Goal: Information Seeking & Learning: Compare options

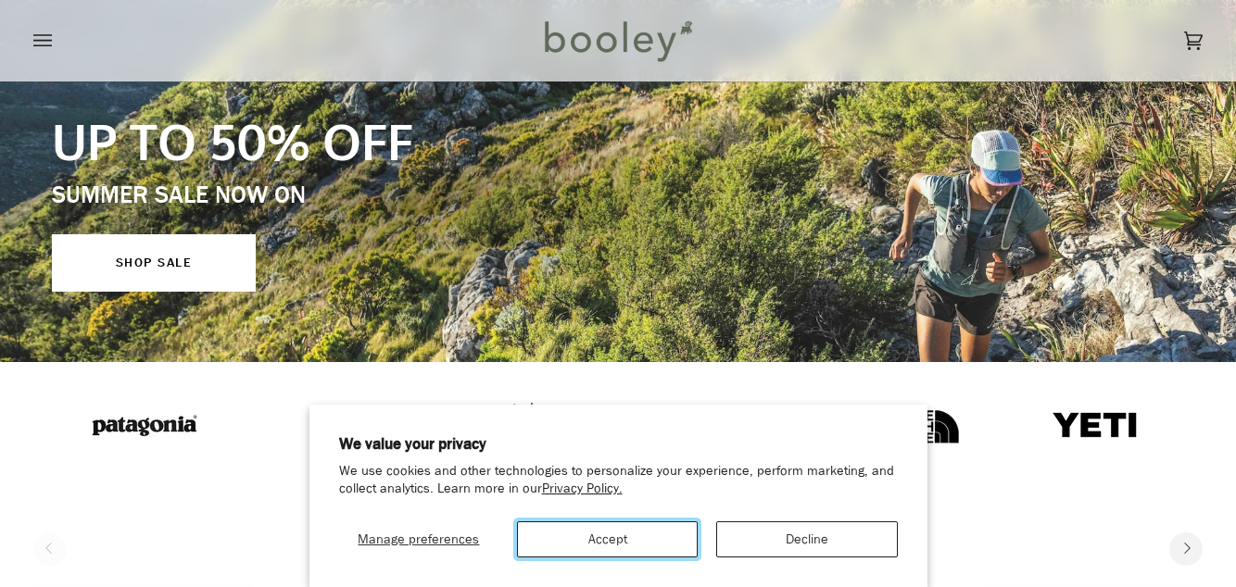
click at [616, 558] on button "Accept" at bounding box center [607, 539] width 181 height 36
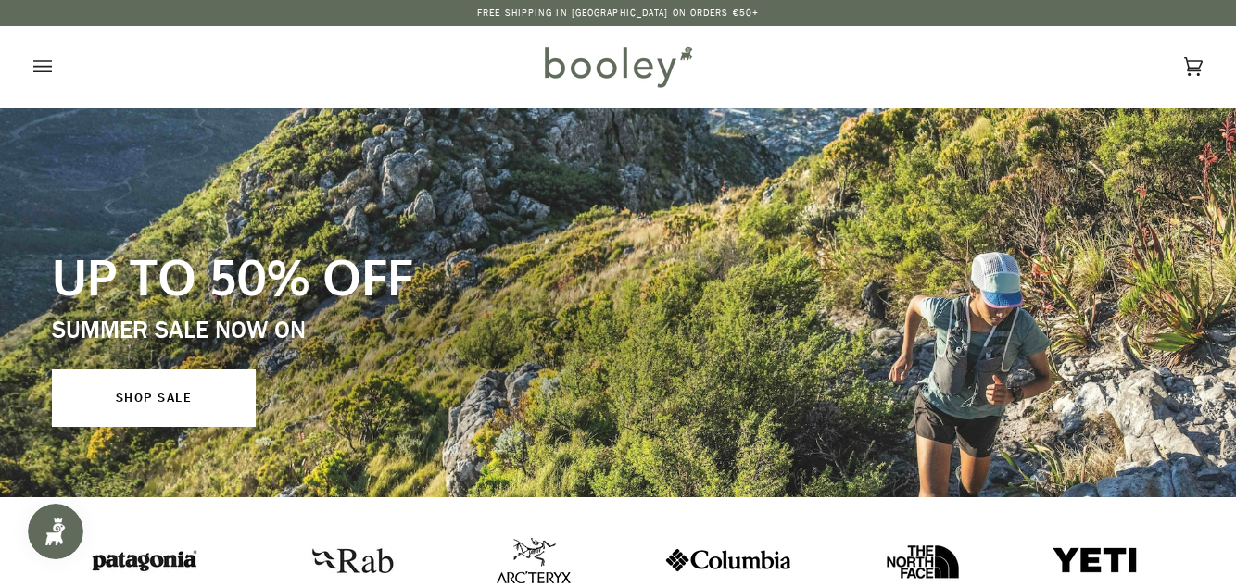
click at [49, 54] on icon "Open menu" at bounding box center [42, 67] width 19 height 28
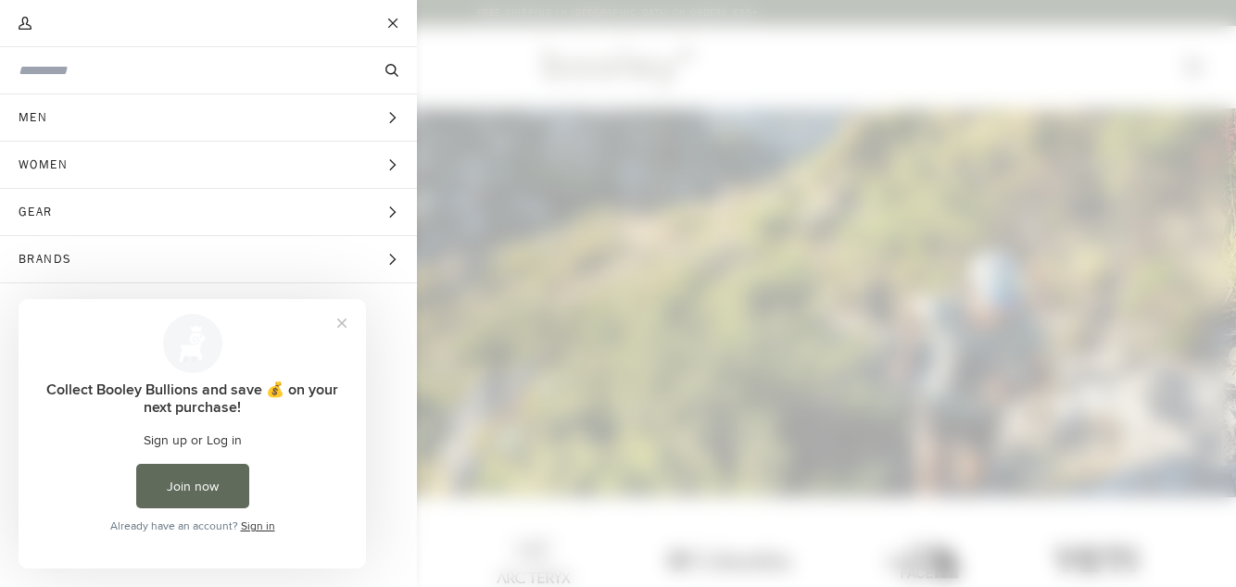
click at [85, 156] on span "Women" at bounding box center [49, 165] width 99 height 46
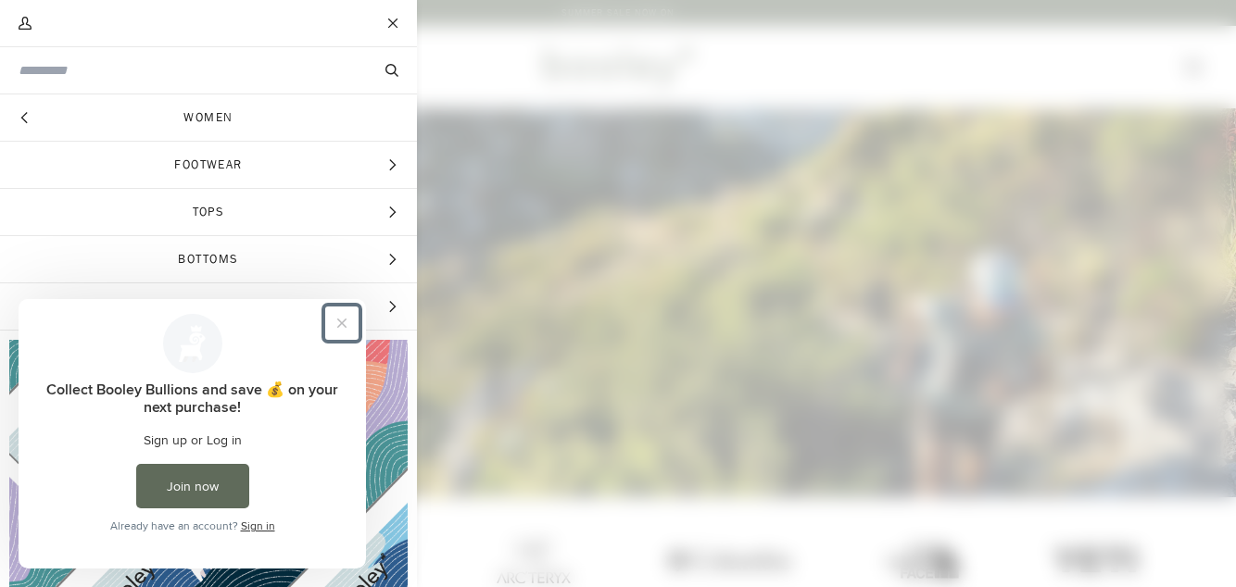
click at [350, 337] on button "Close prompt" at bounding box center [341, 323] width 33 height 33
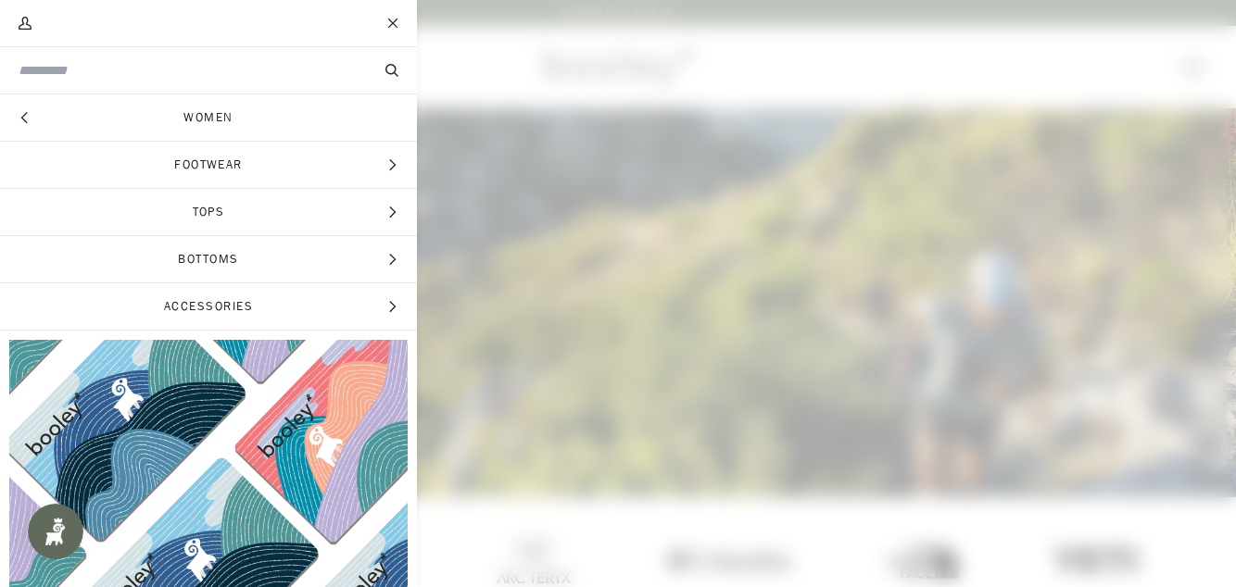
click at [398, 304] on span "Accessories" at bounding box center [208, 306] width 417 height 46
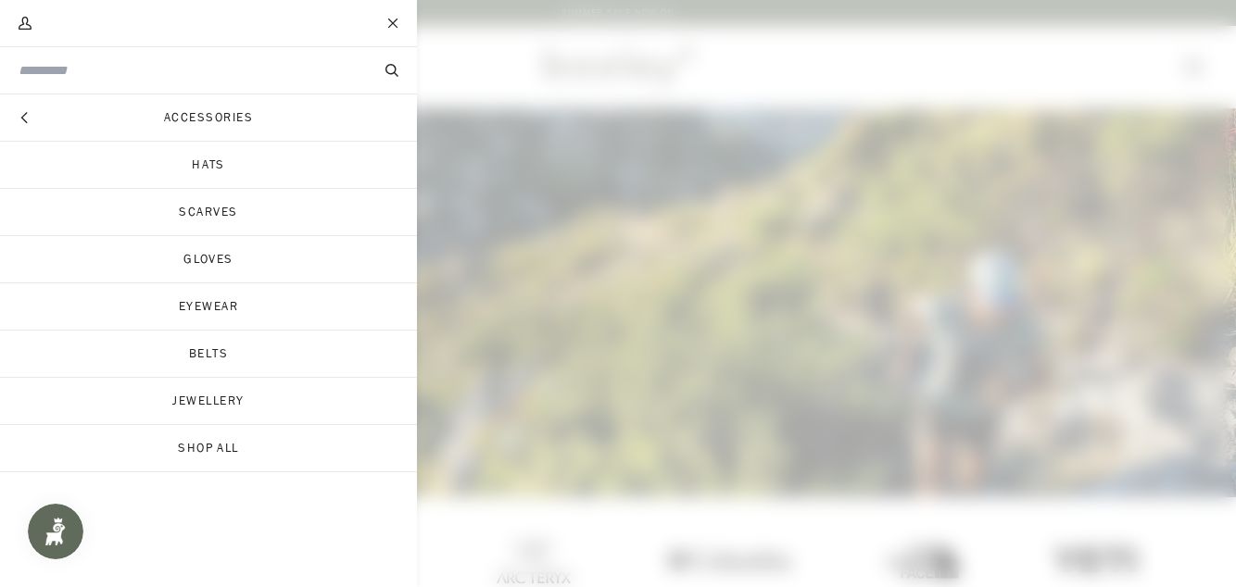
click at [39, 109] on button "Hide menu" at bounding box center [23, 117] width 46 height 46
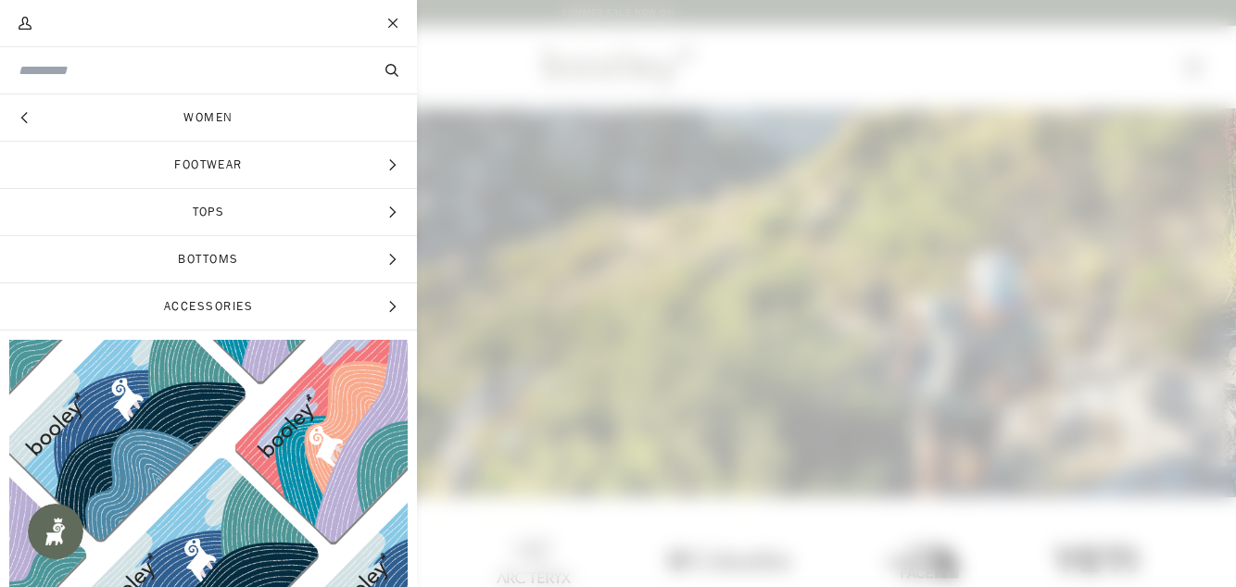
click at [405, 209] on span "Tops" at bounding box center [208, 212] width 417 height 46
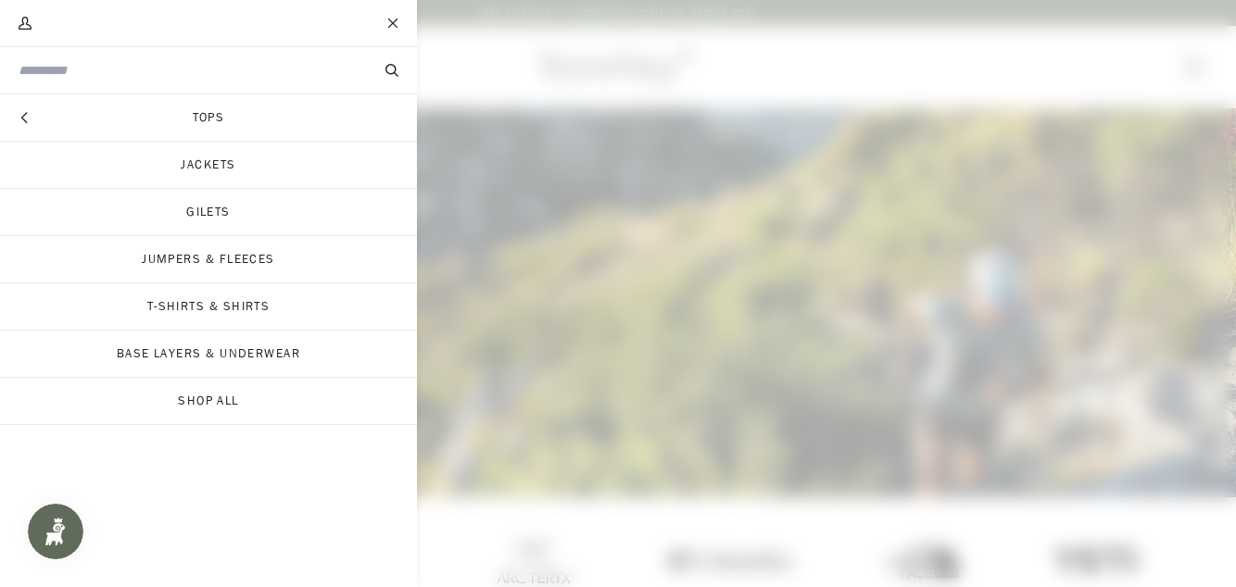
click at [254, 164] on link "Jackets" at bounding box center [208, 165] width 417 height 46
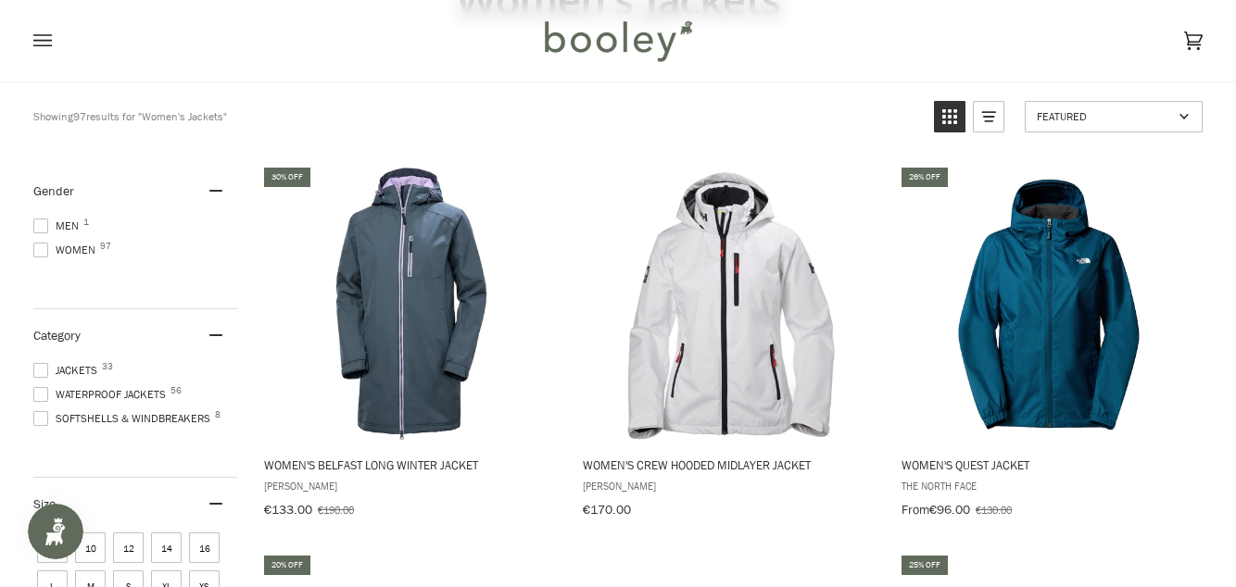
scroll to position [168, 0]
click at [1080, 299] on img "Women's Quest Jacket" at bounding box center [1049, 303] width 278 height 278
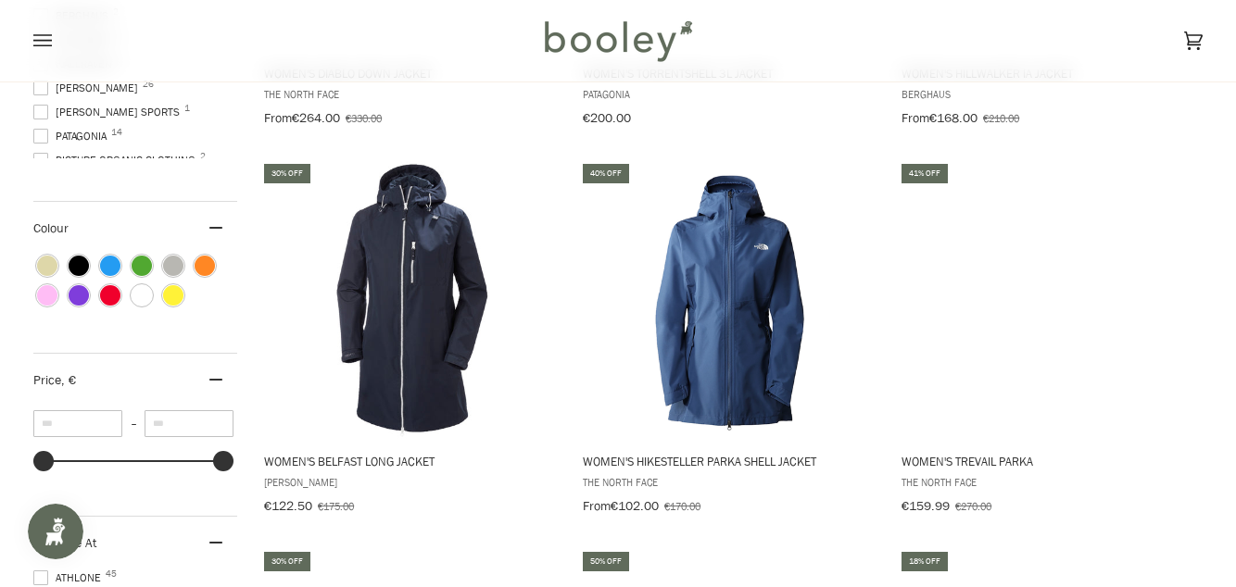
scroll to position [947, 0]
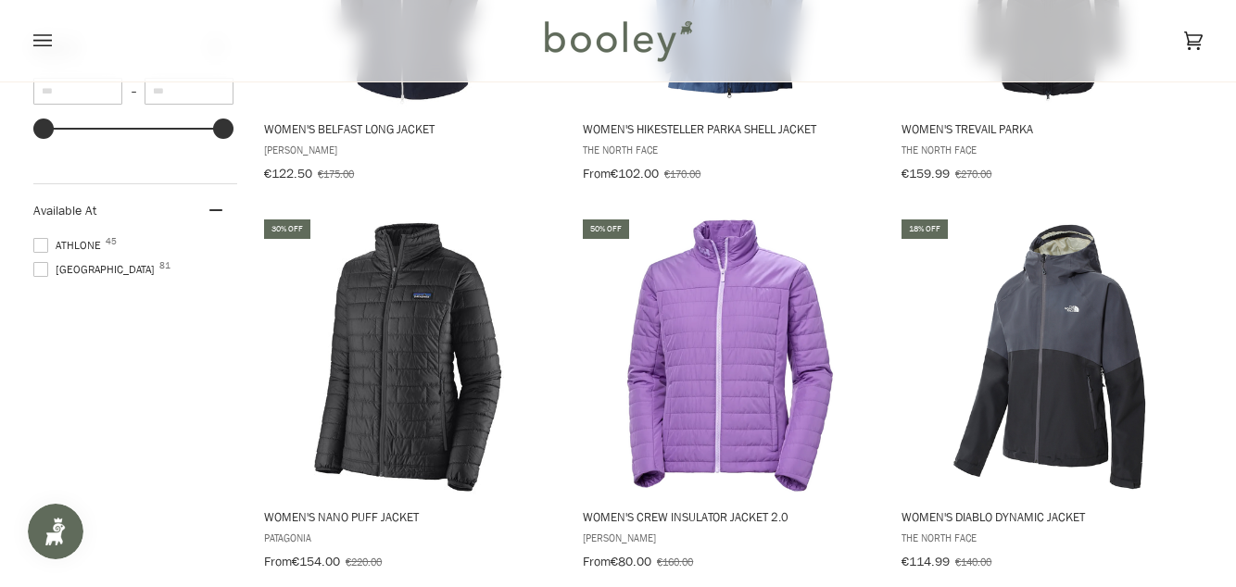
click at [737, 404] on img "Women's Crew Insulator Jacket 2.0" at bounding box center [730, 356] width 278 height 278
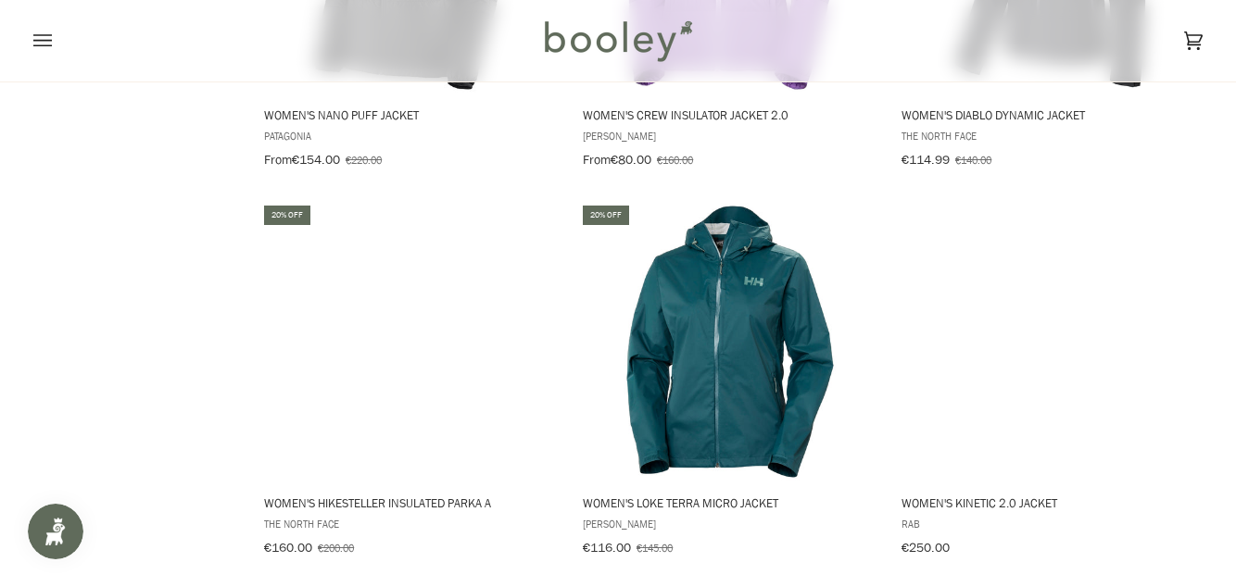
scroll to position [1682, 0]
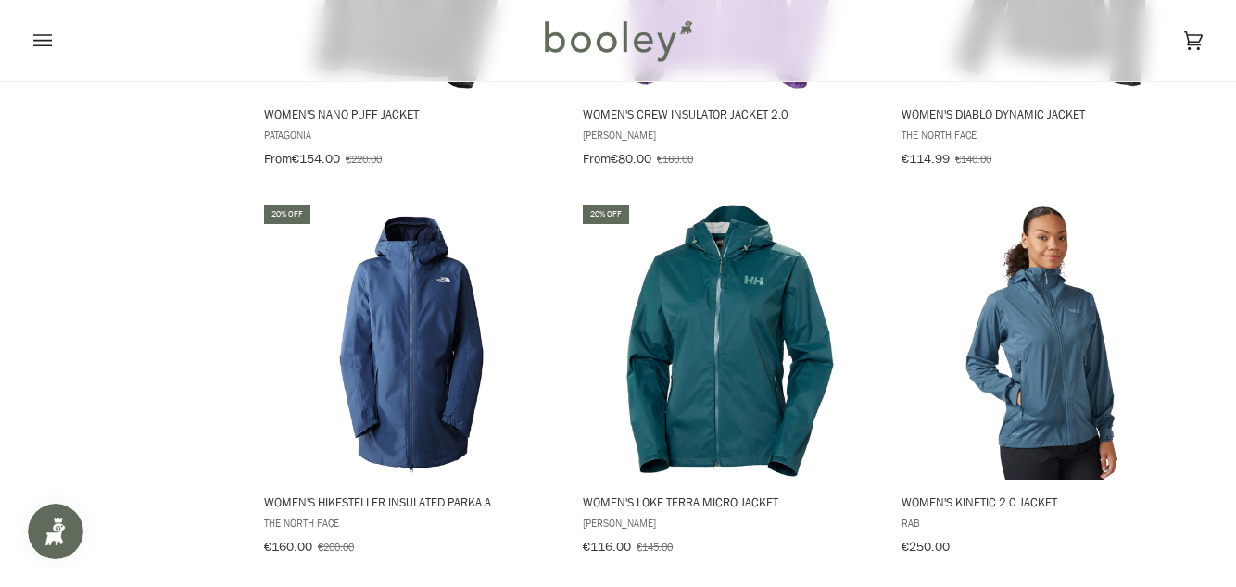
click at [732, 374] on img "Women's Loke Terra Micro Jacket" at bounding box center [730, 341] width 278 height 278
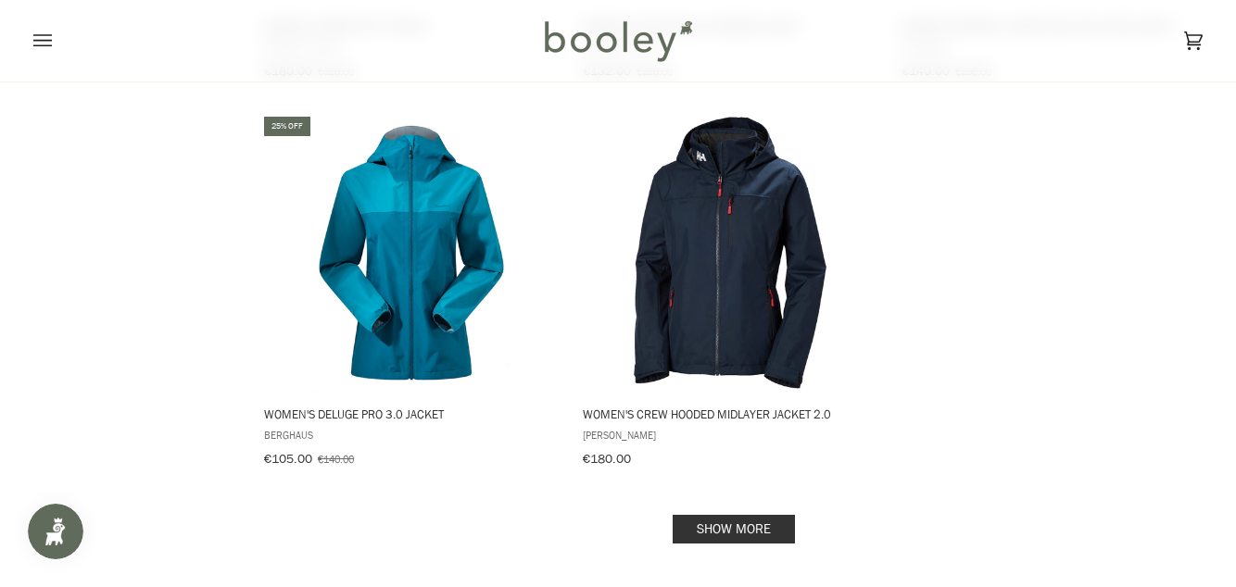
scroll to position [2534, 0]
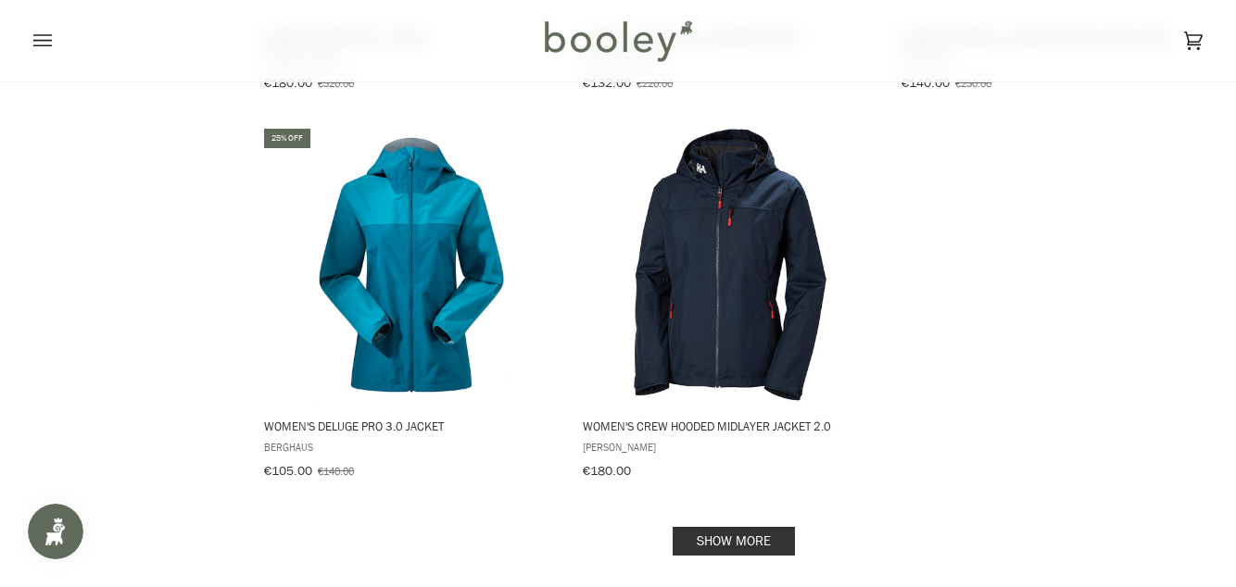
click at [769, 273] on img "Women's Crew Hooded Midlayer Jacket 2.0" at bounding box center [730, 265] width 278 height 278
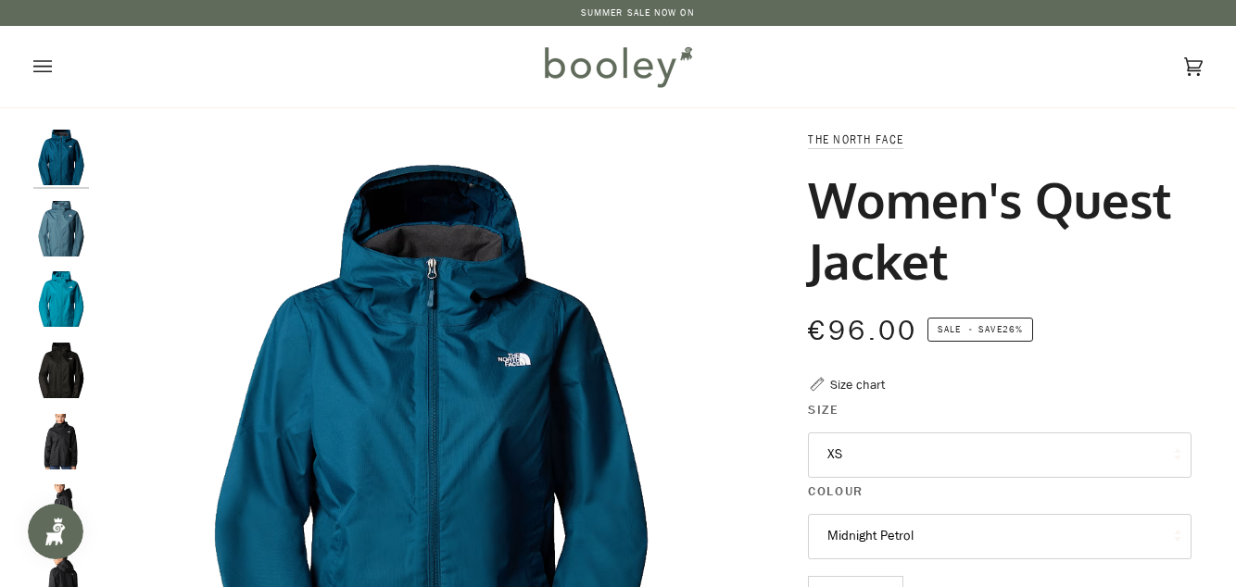
click at [70, 222] on img "The North Face Women's Quest Jacket Stormy Blue - Booley Galway" at bounding box center [61, 229] width 56 height 56
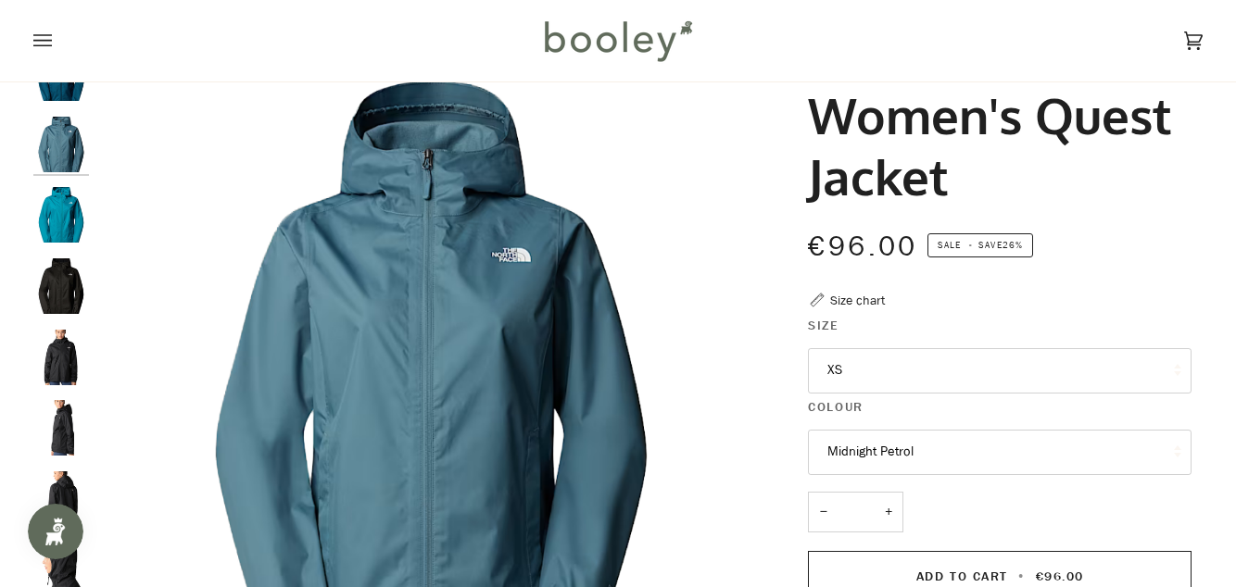
scroll to position [86, 0]
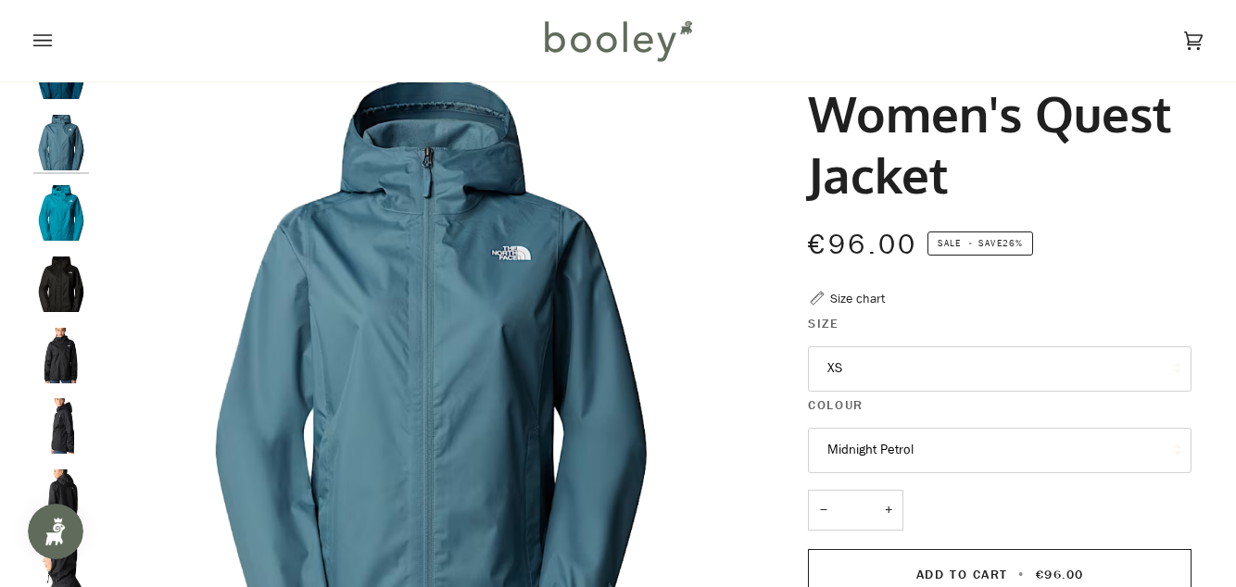
click at [67, 237] on img "The North Face Women's Quest Jacket Deep Teal - Booley Galway" at bounding box center [61, 213] width 56 height 56
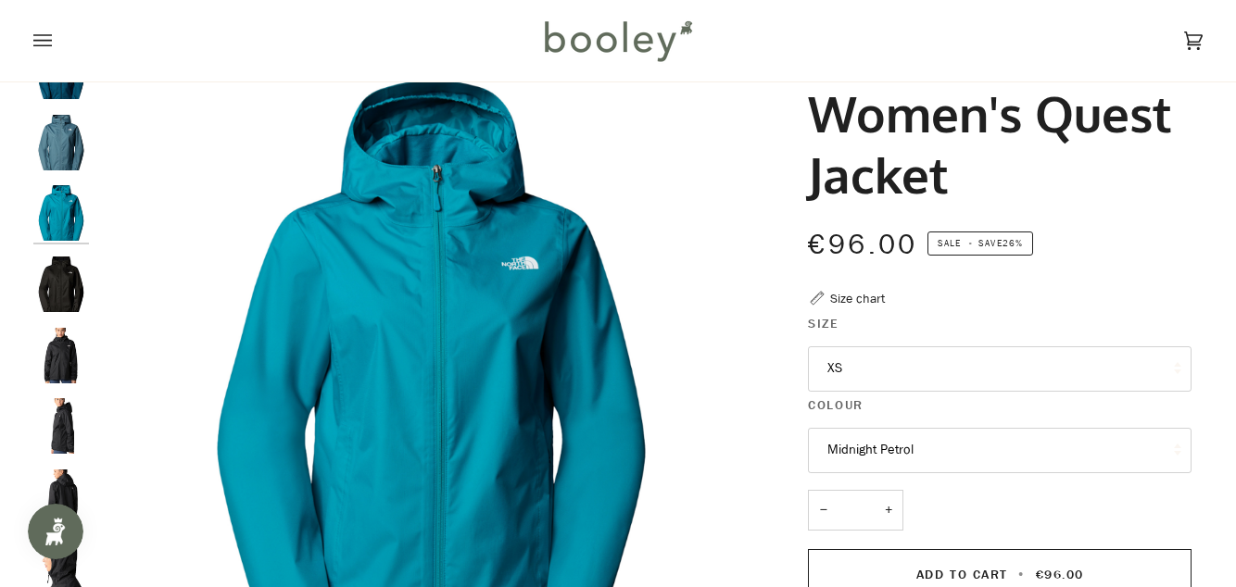
click at [78, 295] on img "The North Face Women's Quest Jacket TNF Black / Foil Grey - Booley Galway" at bounding box center [61, 285] width 56 height 56
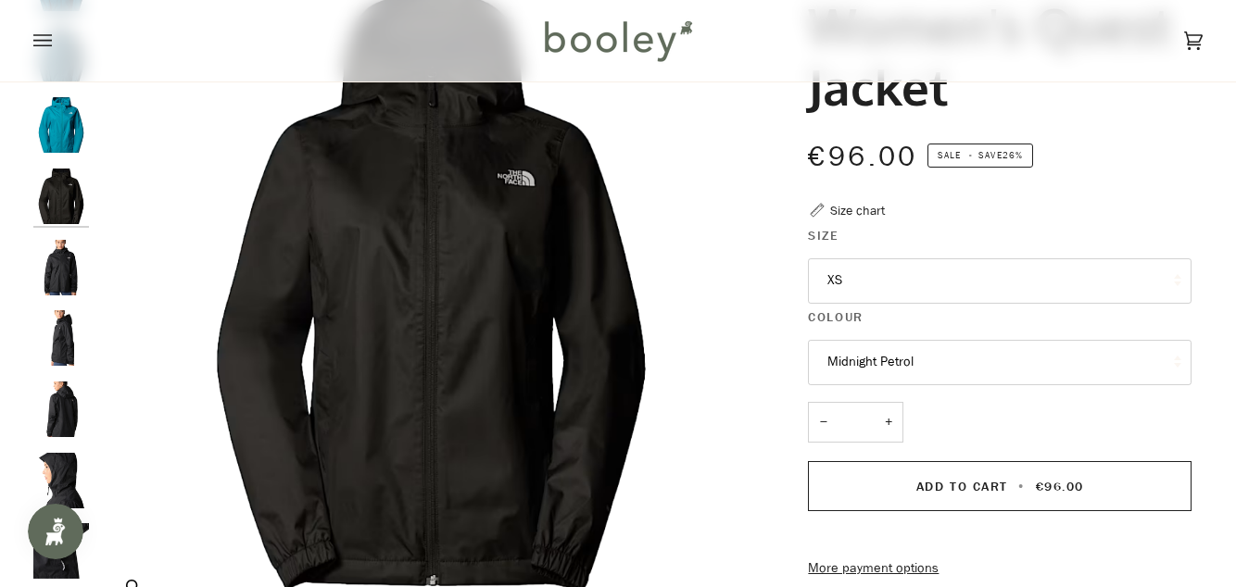
scroll to position [176, 0]
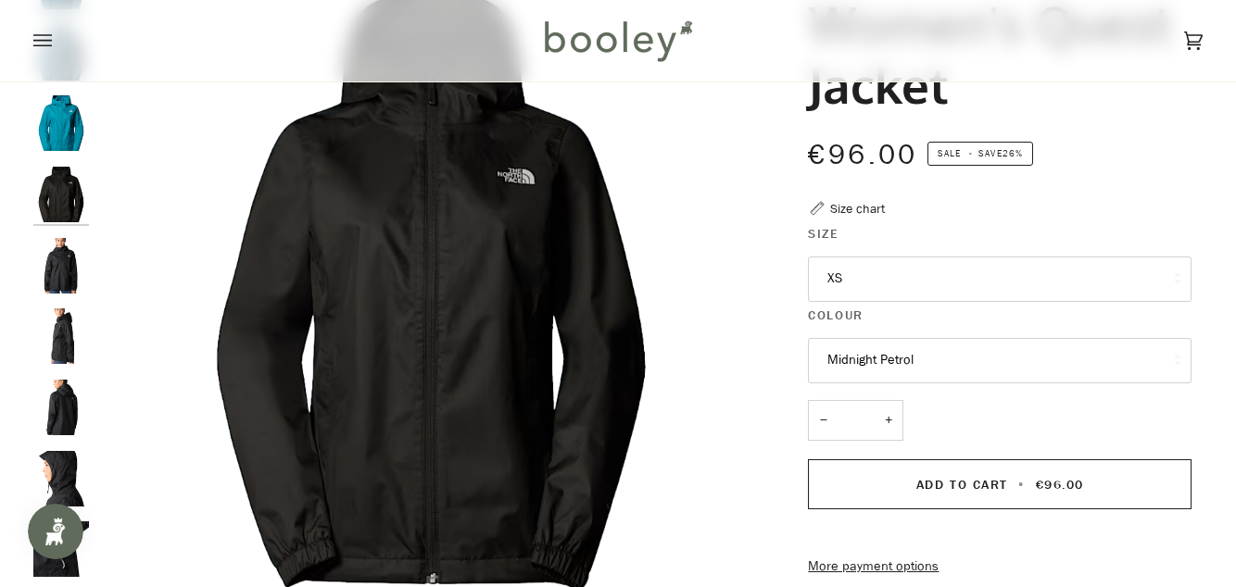
click at [80, 252] on img "The North Face Women's Quest Jacket TNF Black / Foil Grey - Booley Galway" at bounding box center [61, 266] width 56 height 56
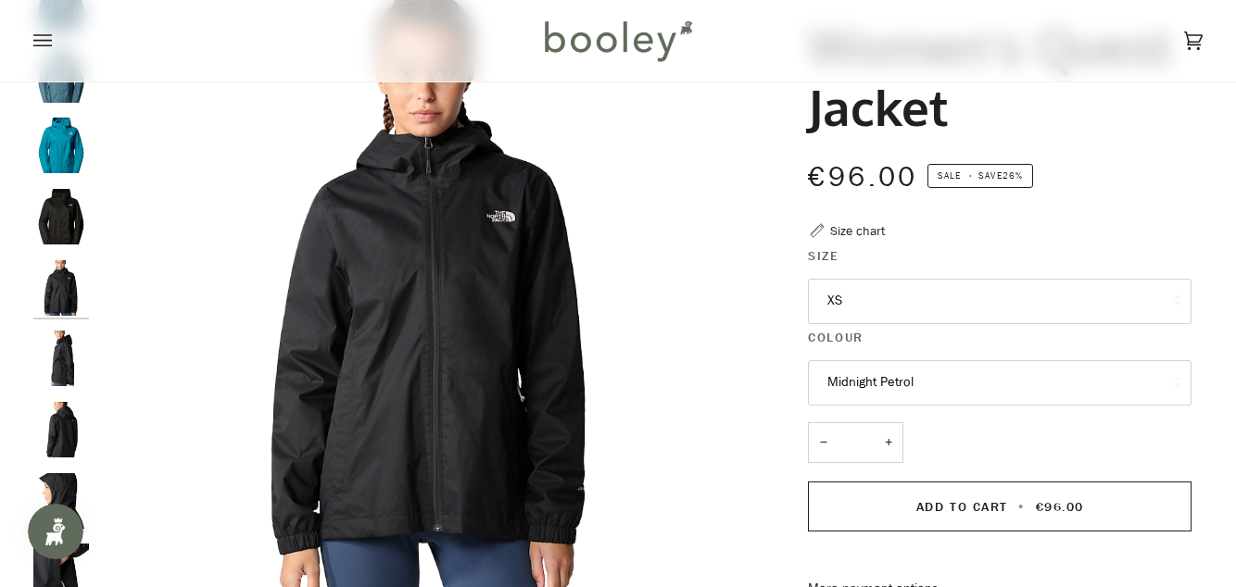
scroll to position [153, 0]
click at [57, 369] on img "The North Face Women's Quest Jacket TNF Black / Foil Grey - Booley Galway" at bounding box center [61, 360] width 56 height 56
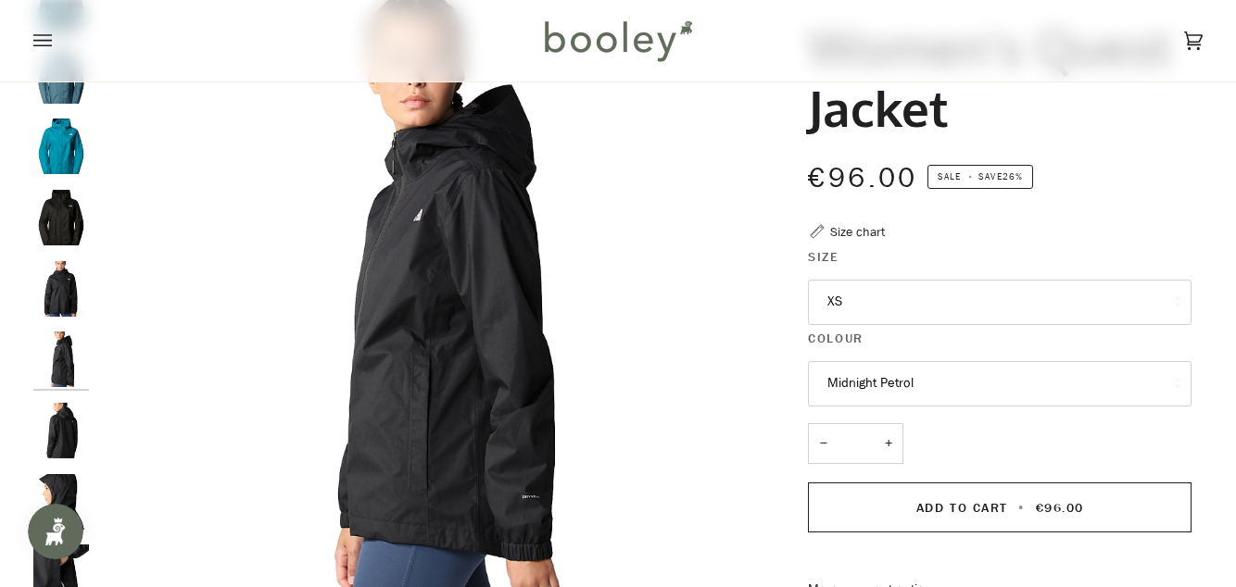
scroll to position [47, 0]
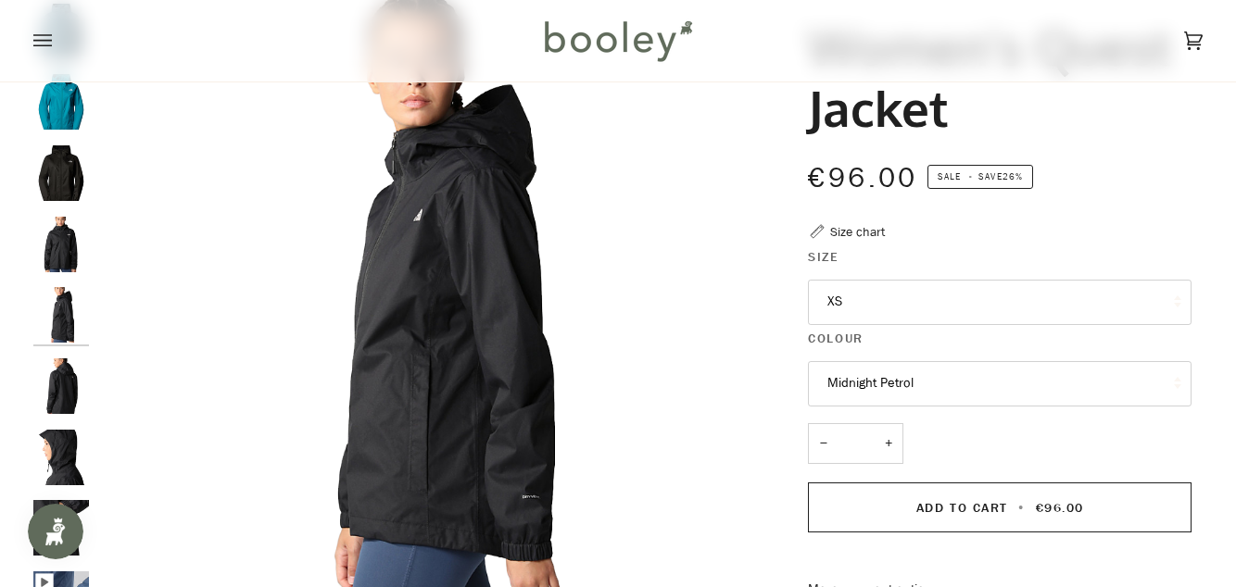
click at [66, 396] on img "The North Face Women's Quest Jacket TNF Black / Foil Grey - Booley Galway" at bounding box center [61, 386] width 56 height 56
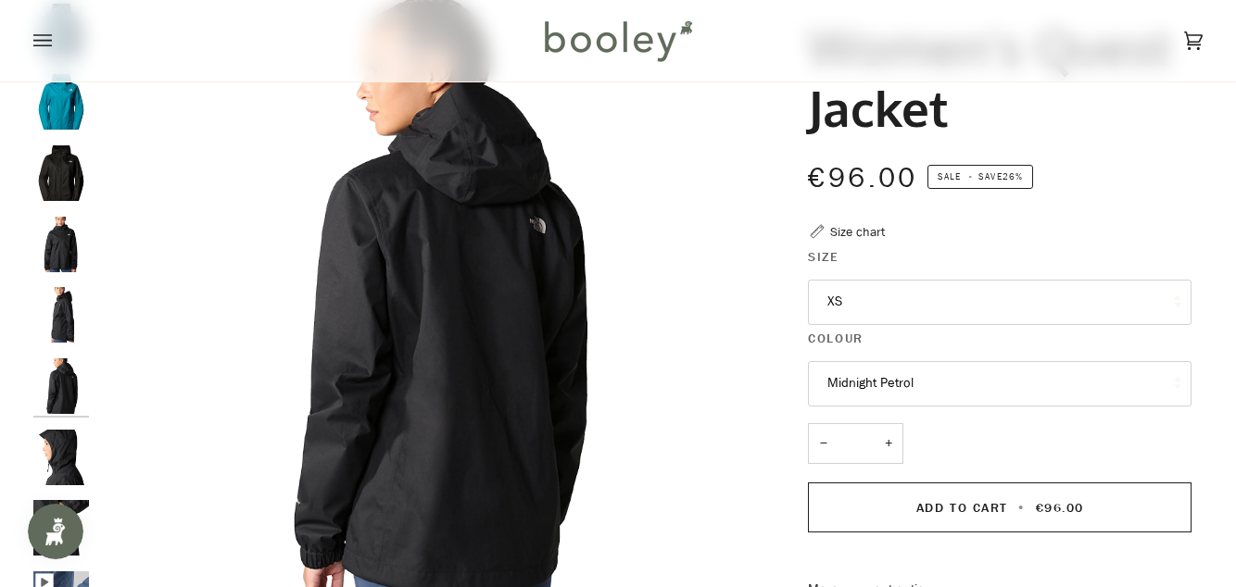
click at [78, 400] on img "The North Face Women's Quest Jacket TNF Black / Foil Grey - Booley Galway" at bounding box center [61, 386] width 56 height 56
click at [77, 450] on img "The North Face Women's Quest Jacket TNF Black / Foil Grey - Booley Galway" at bounding box center [61, 458] width 56 height 56
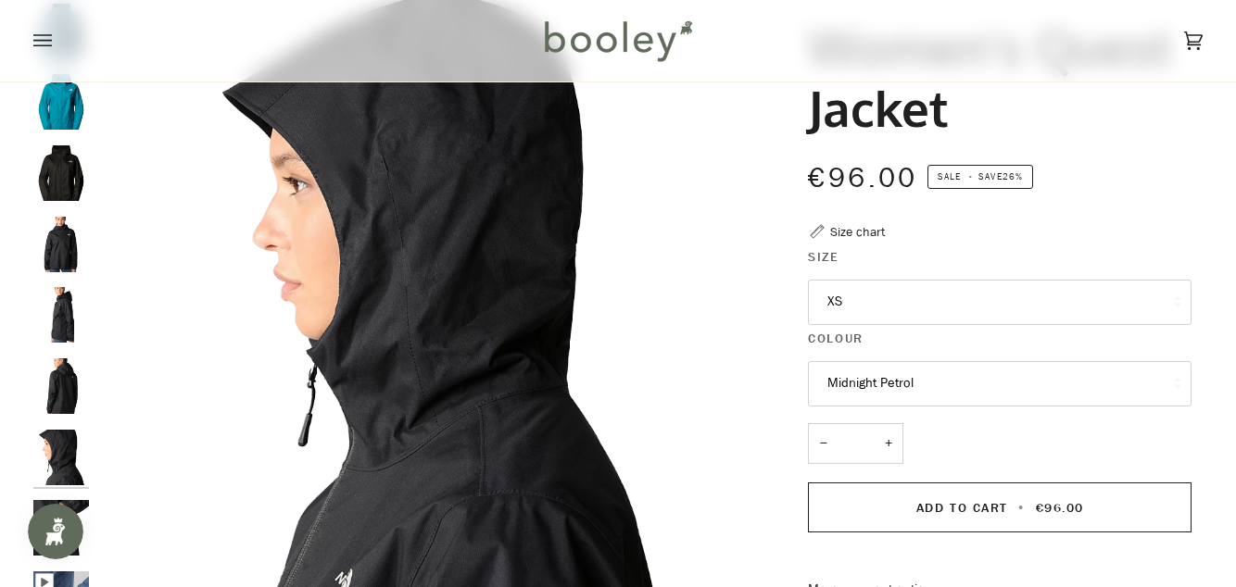
scroll to position [147, 0]
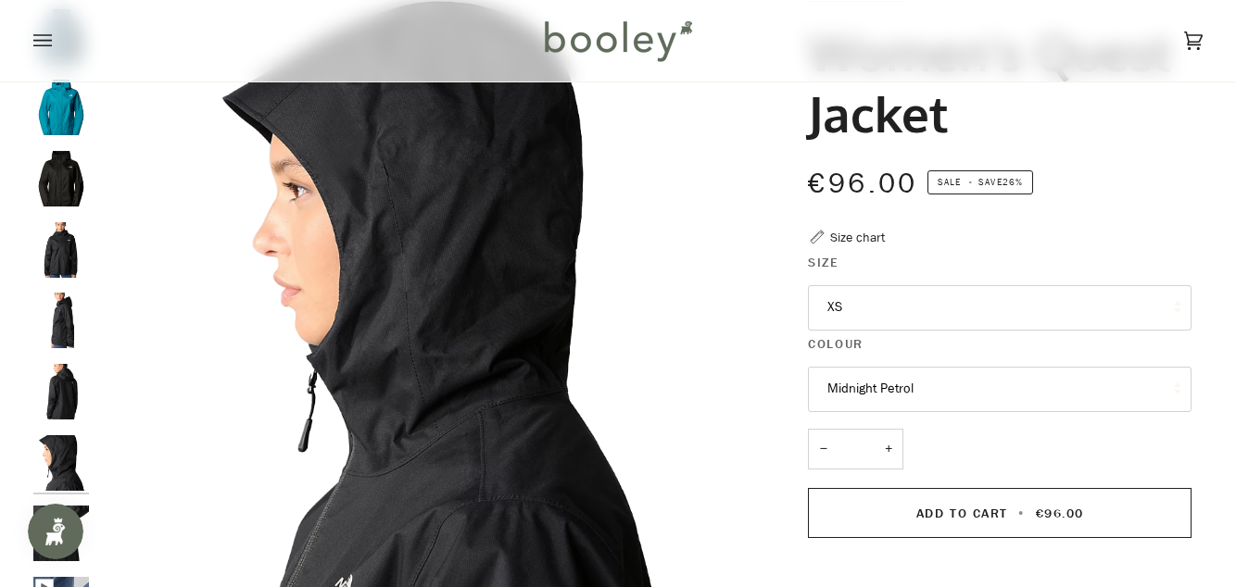
click at [76, 471] on img "The North Face Women's Quest Jacket TNF Black / Foil Grey - Booley Galway" at bounding box center [61, 463] width 56 height 56
click at [76, 534] on img "The North Face Women's Quest Jacket TNF Black / Foil Grey - Booley Galway" at bounding box center [61, 534] width 56 height 56
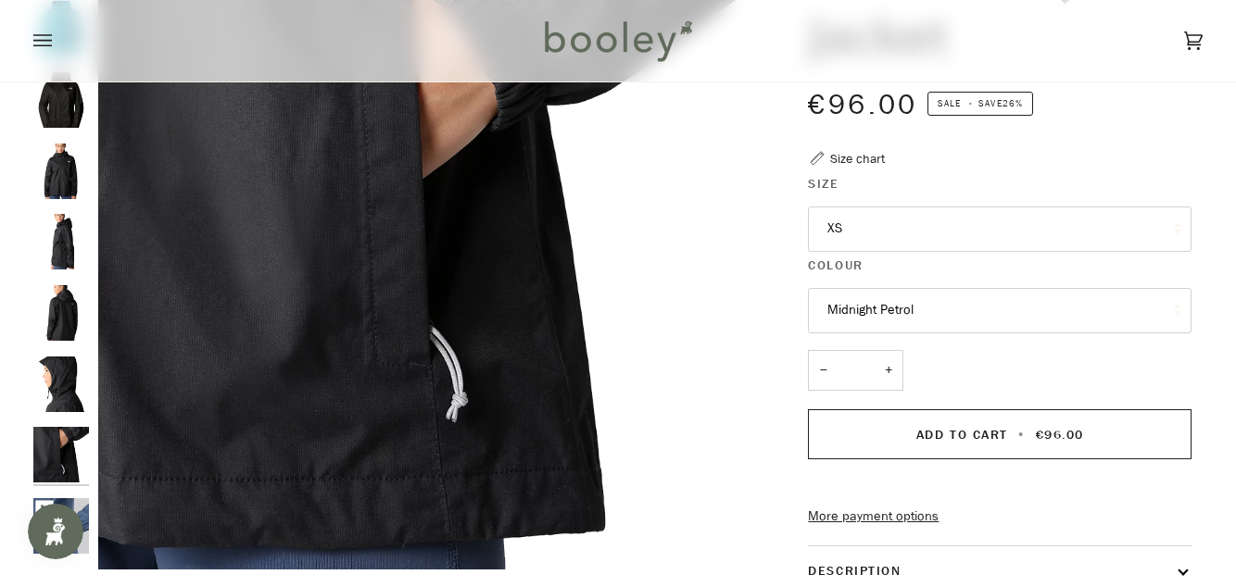
scroll to position [225, 0]
click at [67, 530] on img "Women's Quest Jacket" at bounding box center [61, 527] width 56 height 56
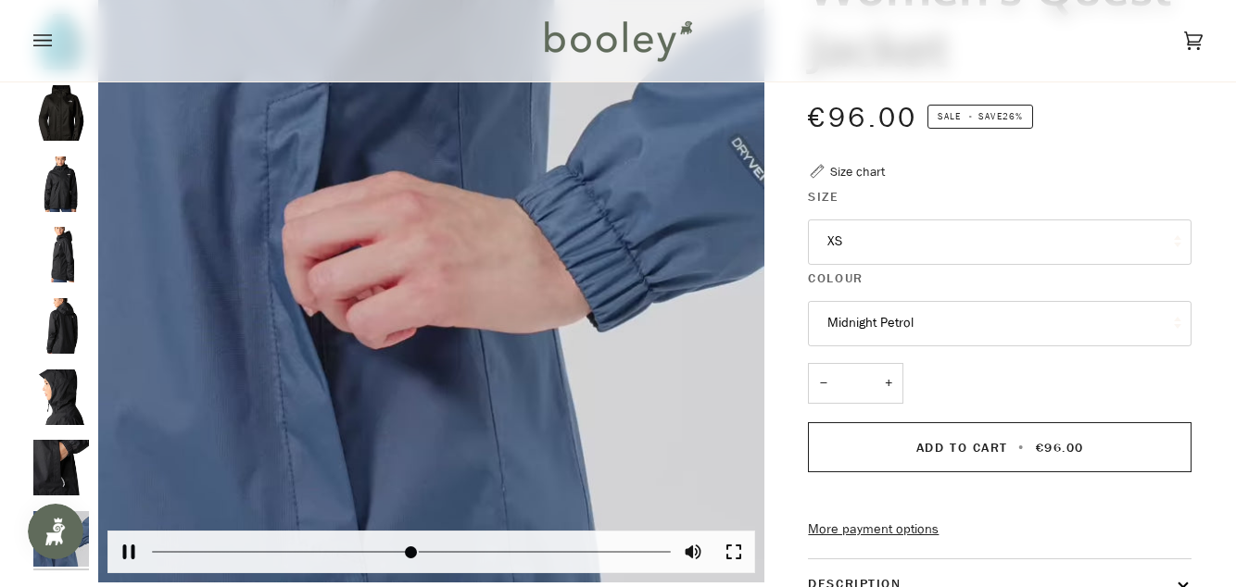
click at [452, 256] on div "Women's Quest Jacket" at bounding box center [431, 250] width 666 height 666
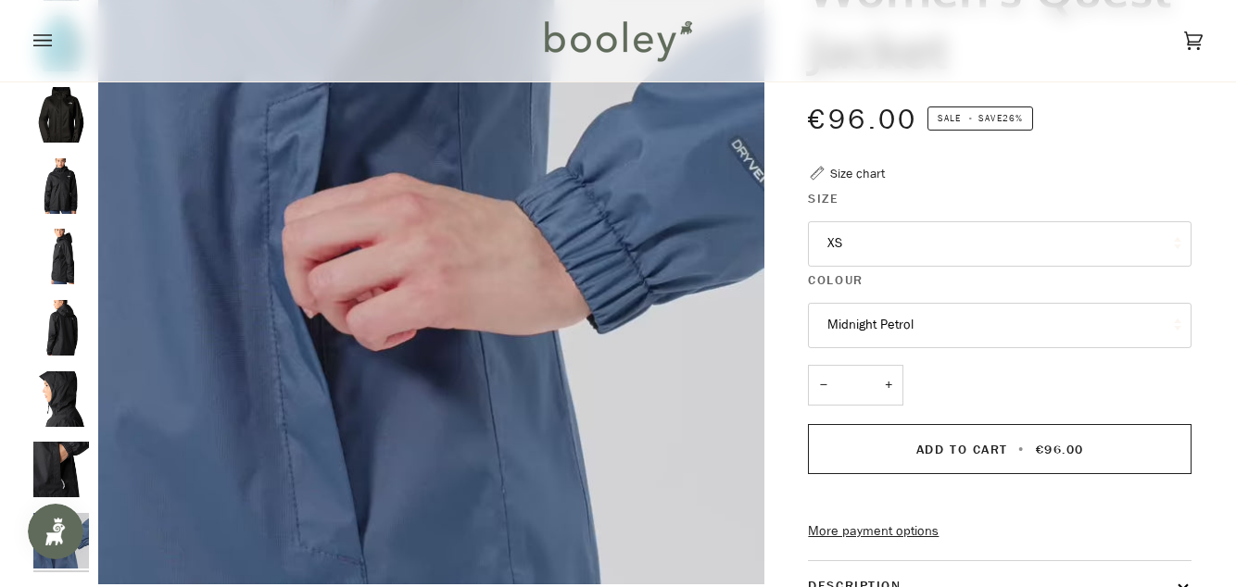
click at [61, 309] on img "The North Face Women's Quest Jacket TNF Black / Foil Grey - Booley Galway" at bounding box center [61, 328] width 56 height 56
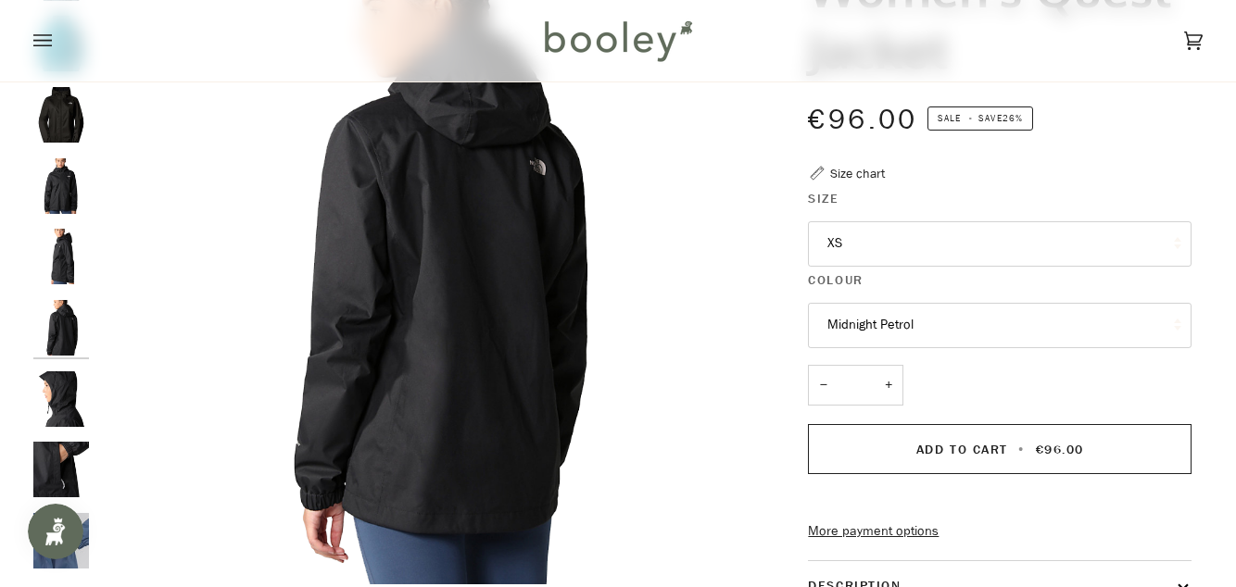
type input "*****"
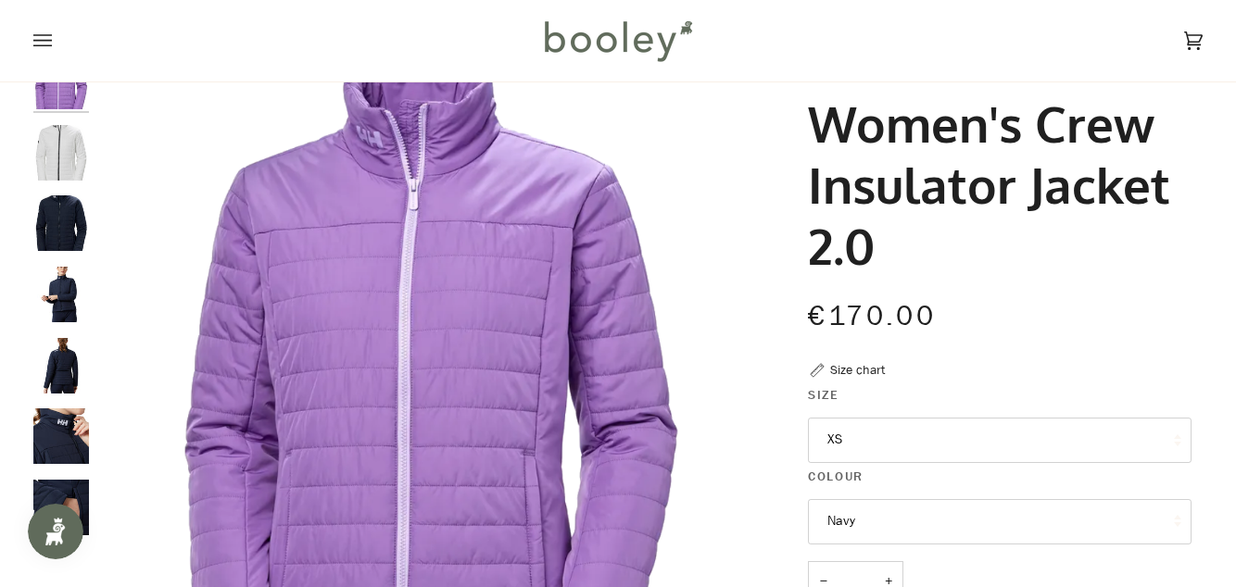
scroll to position [73, 0]
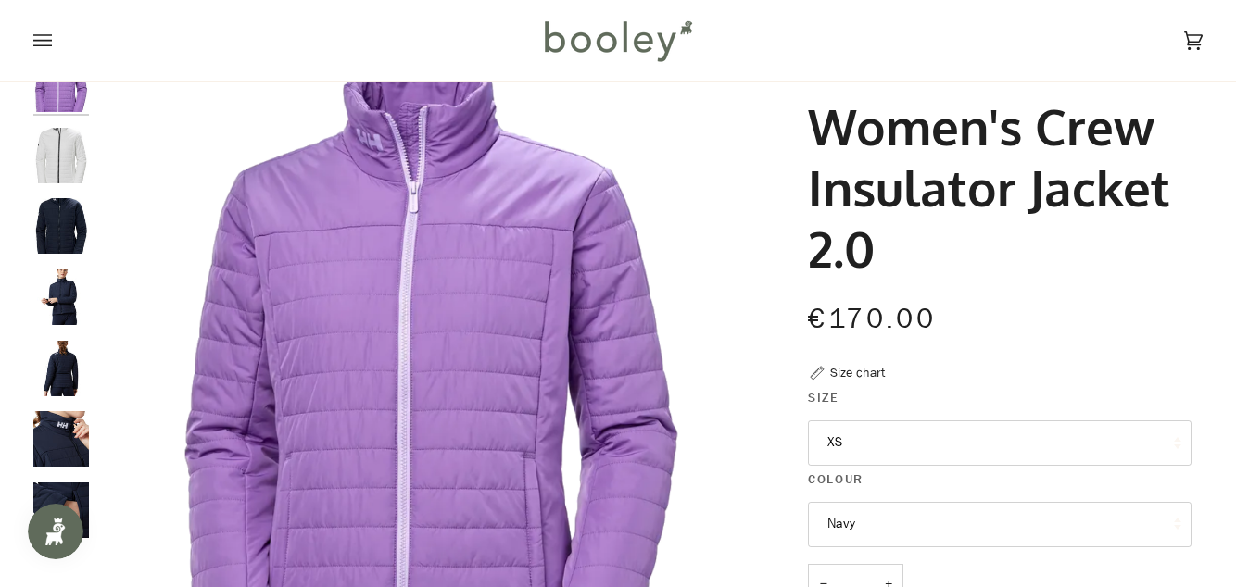
click at [73, 431] on img "Helly Hansen Women's Crew Insulator Jacket 2.0 Navy - Booley Galway" at bounding box center [61, 439] width 56 height 56
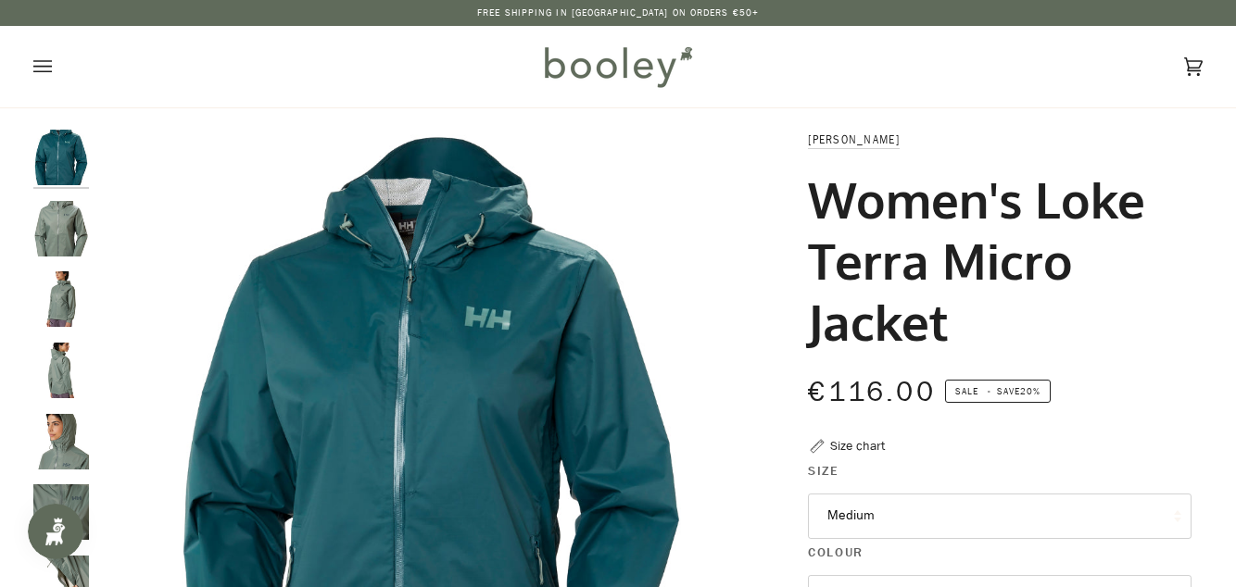
click at [48, 457] on img "Helly Hansen Women's Loke Terra Micro Jacket Grey Cactus - Booley Galway" at bounding box center [61, 442] width 56 height 56
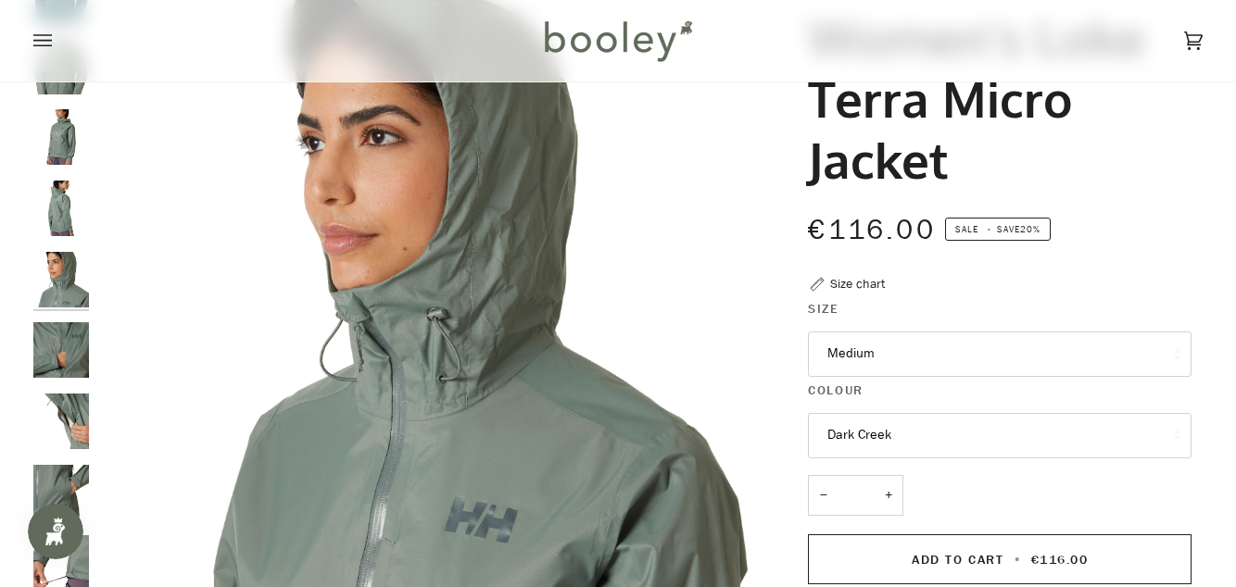
scroll to position [166, 0]
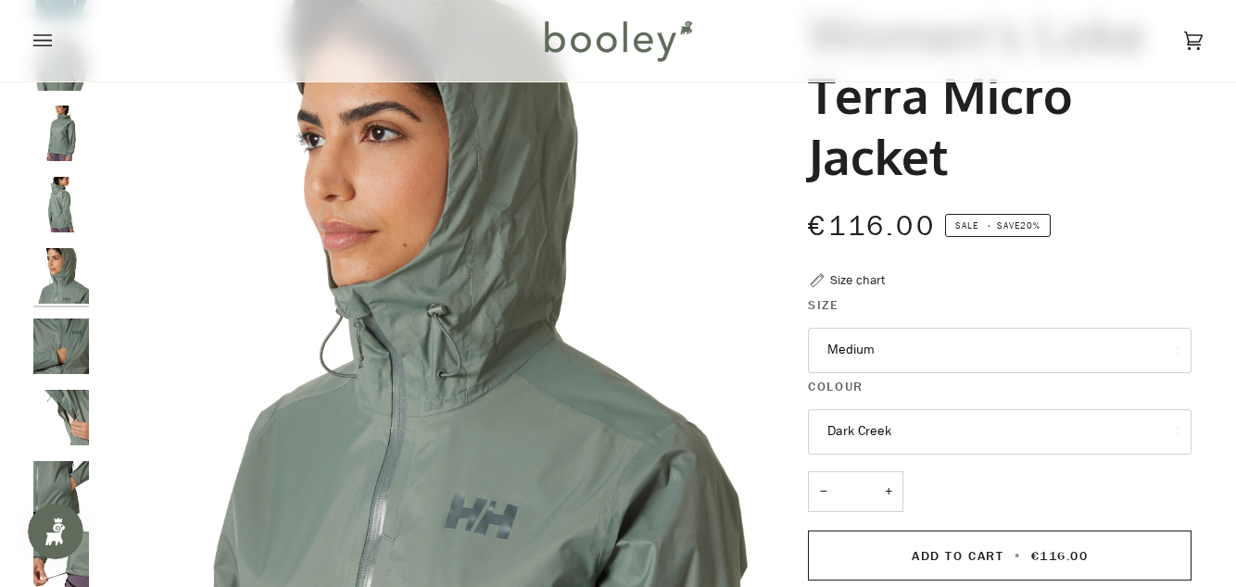
click at [45, 504] on img "Helly Hansen Women's Loke Terra Micro Jacket Grey Cactus - Booley Galway" at bounding box center [61, 489] width 56 height 56
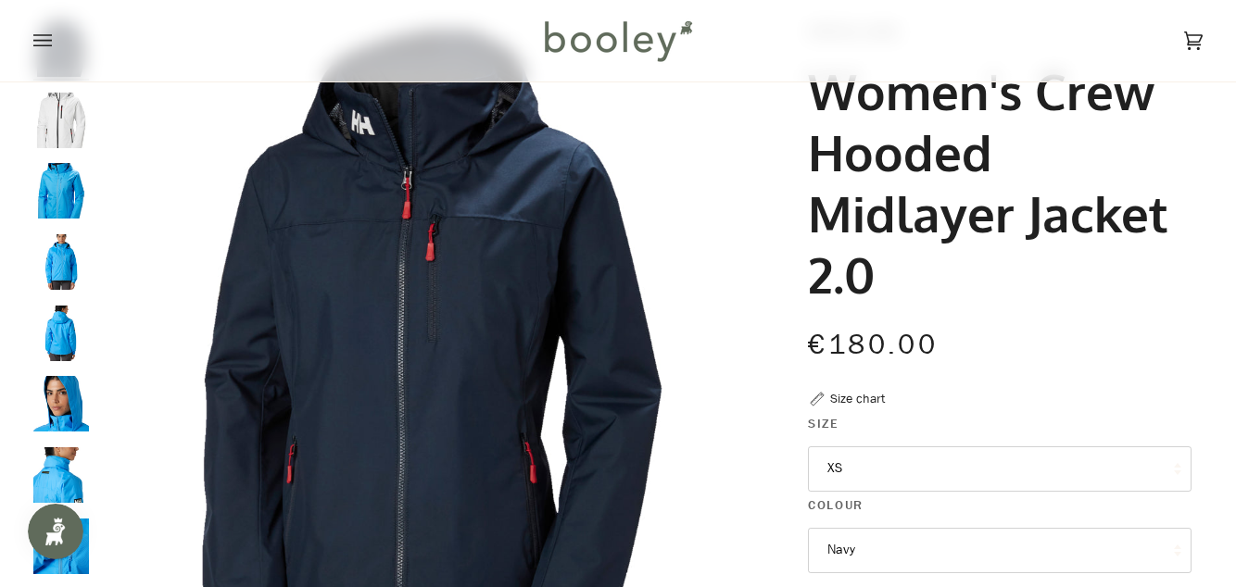
scroll to position [109, 0]
click at [67, 481] on img "Helly Hansen Women's Crew Hooded Midlayer Jacket 2.0 Cyan - Booley Galway" at bounding box center [61, 474] width 56 height 56
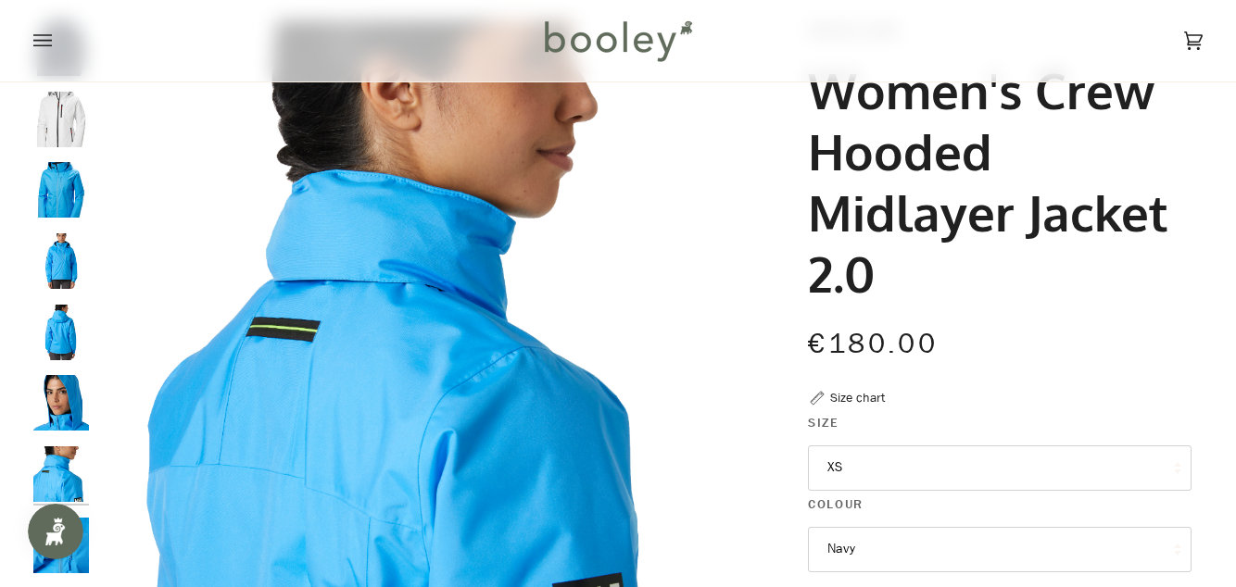
click at [75, 559] on img "Helly Hansen Women's Crew Hooded Midlayer Jacket 2.0 Cyan - Booley Galway" at bounding box center [61, 546] width 56 height 56
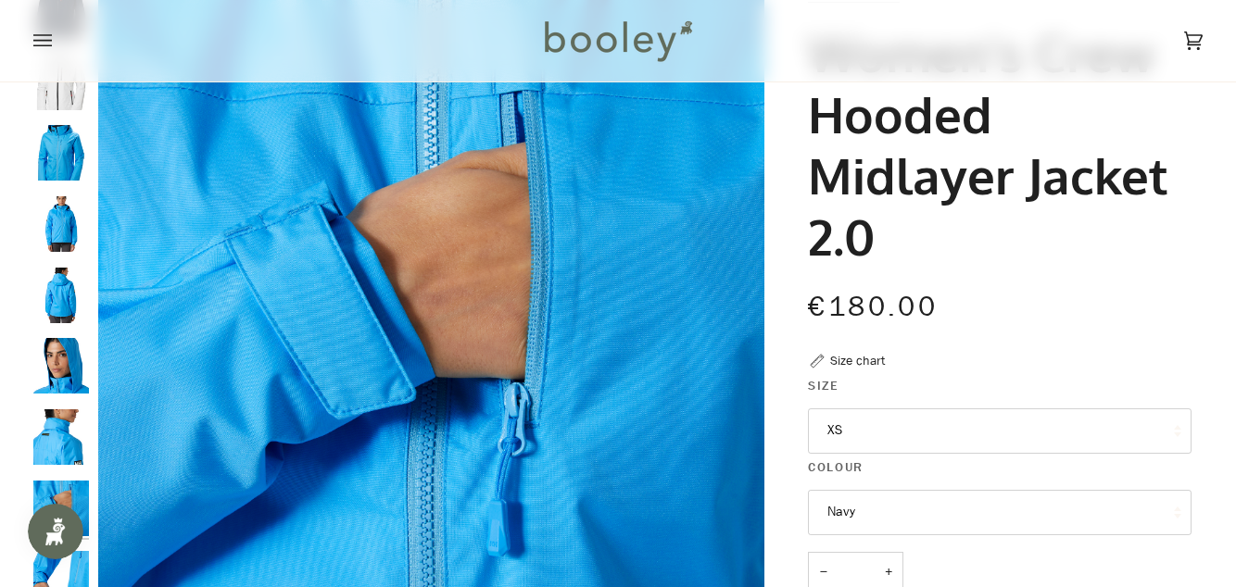
scroll to position [183, 0]
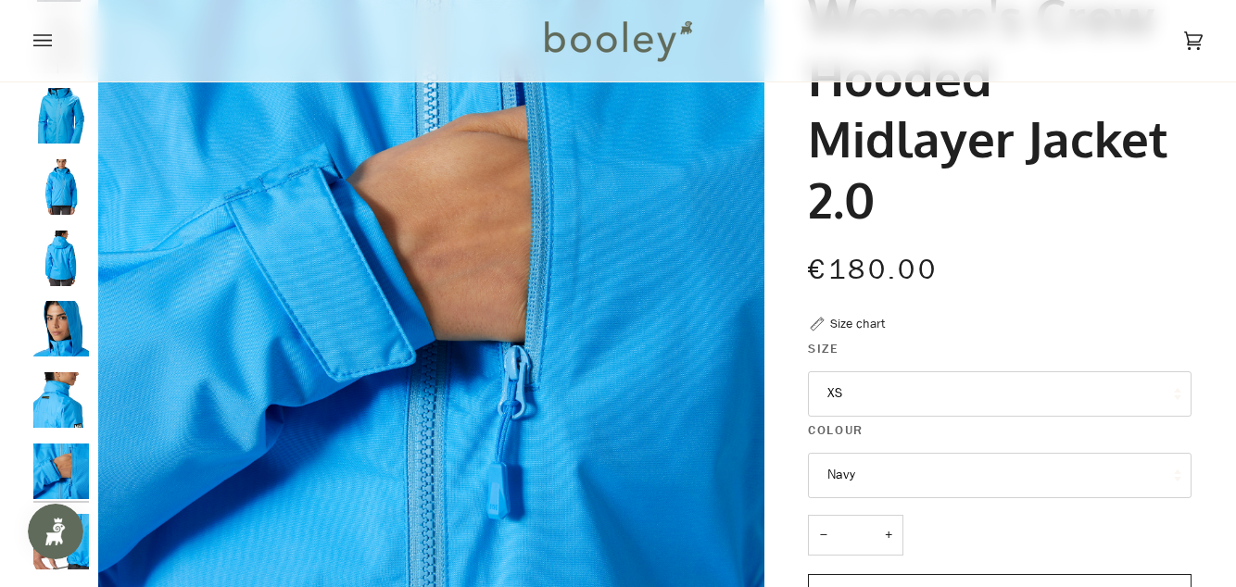
click at [70, 325] on img "Helly Hansen Women's Crew Hooded Midlayer Jacket 2.0 Cyan - Booley Galway" at bounding box center [61, 329] width 56 height 56
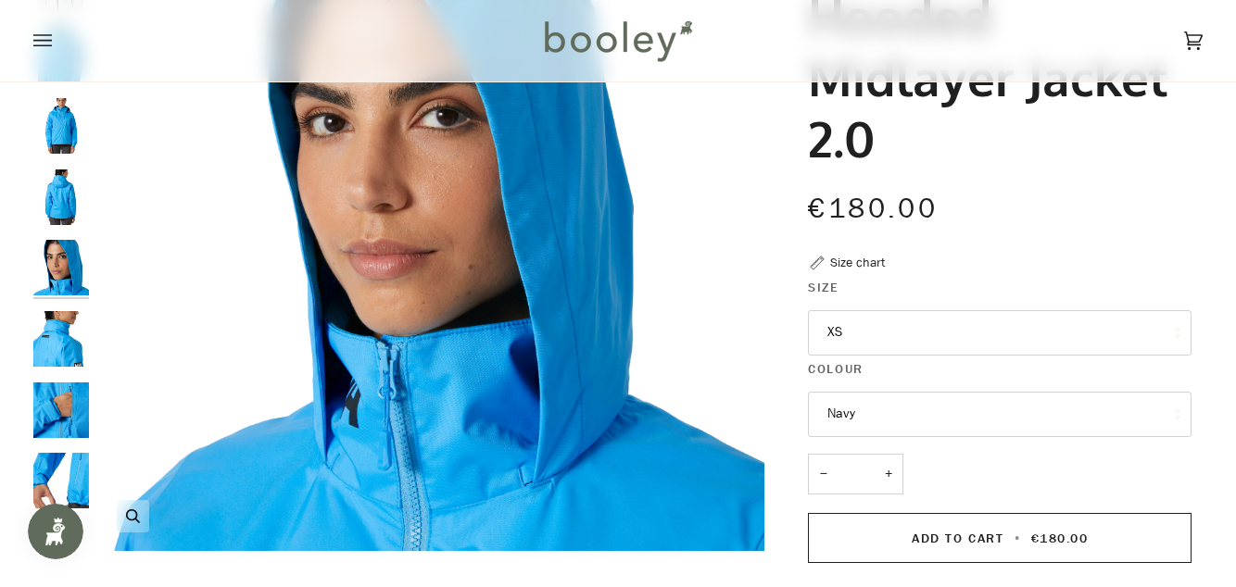
scroll to position [245, 0]
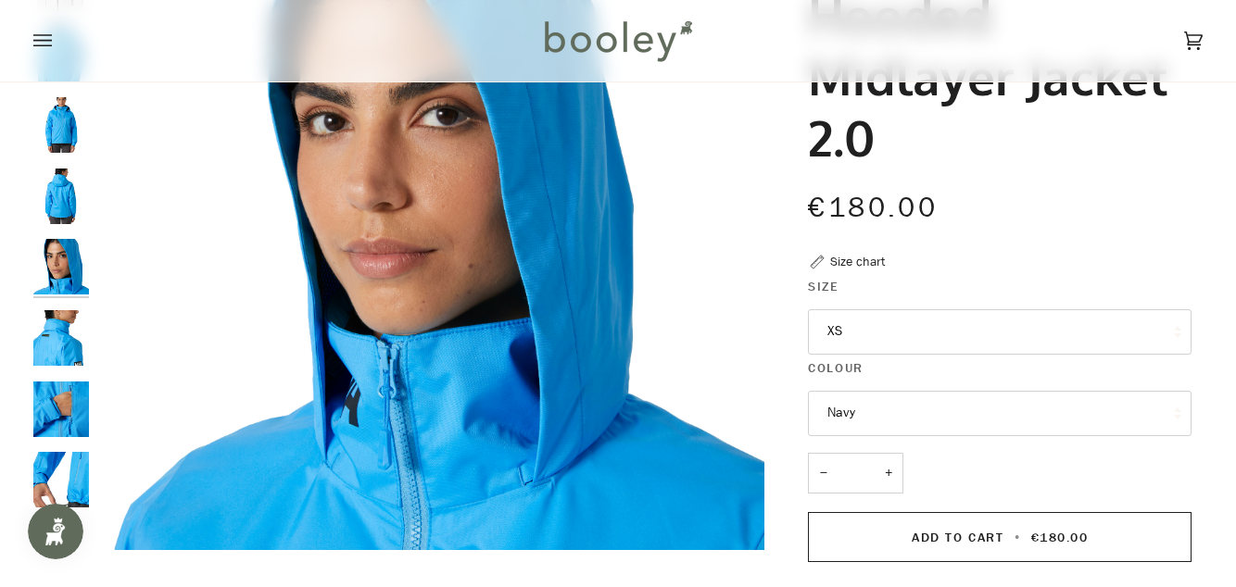
click at [76, 402] on img "Helly Hansen Women's Crew Hooded Midlayer Jacket 2.0 Cyan - Booley Galway" at bounding box center [61, 410] width 56 height 56
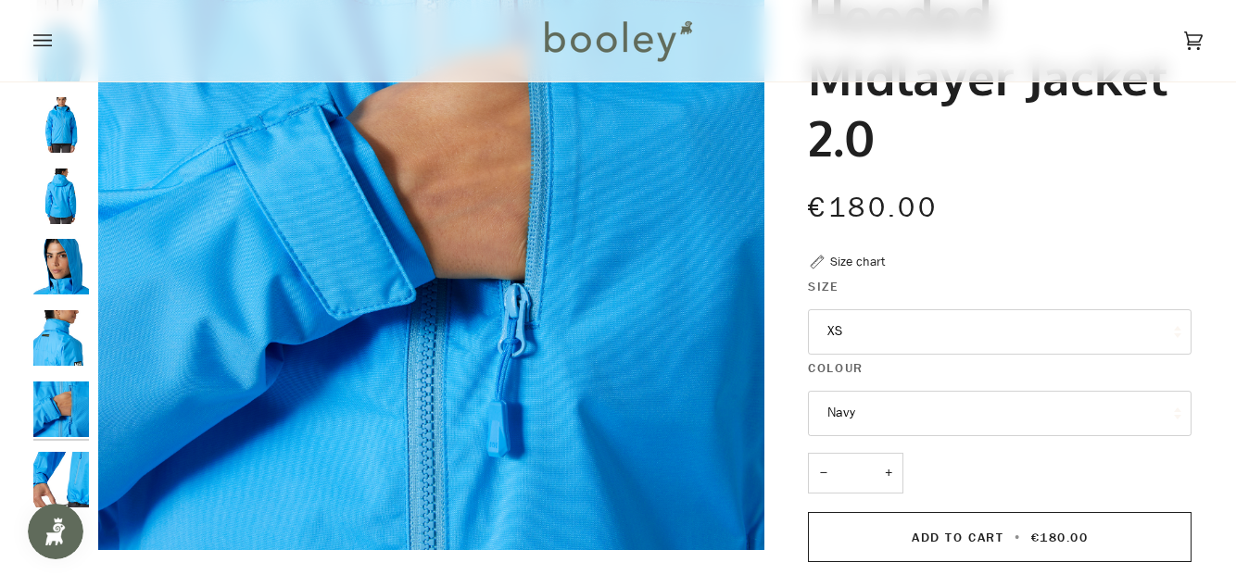
click at [62, 476] on img "Helly Hansen Women's Crew Hooded Midlayer Jacket 2.0 Cyan - Booley Galway" at bounding box center [61, 480] width 56 height 56
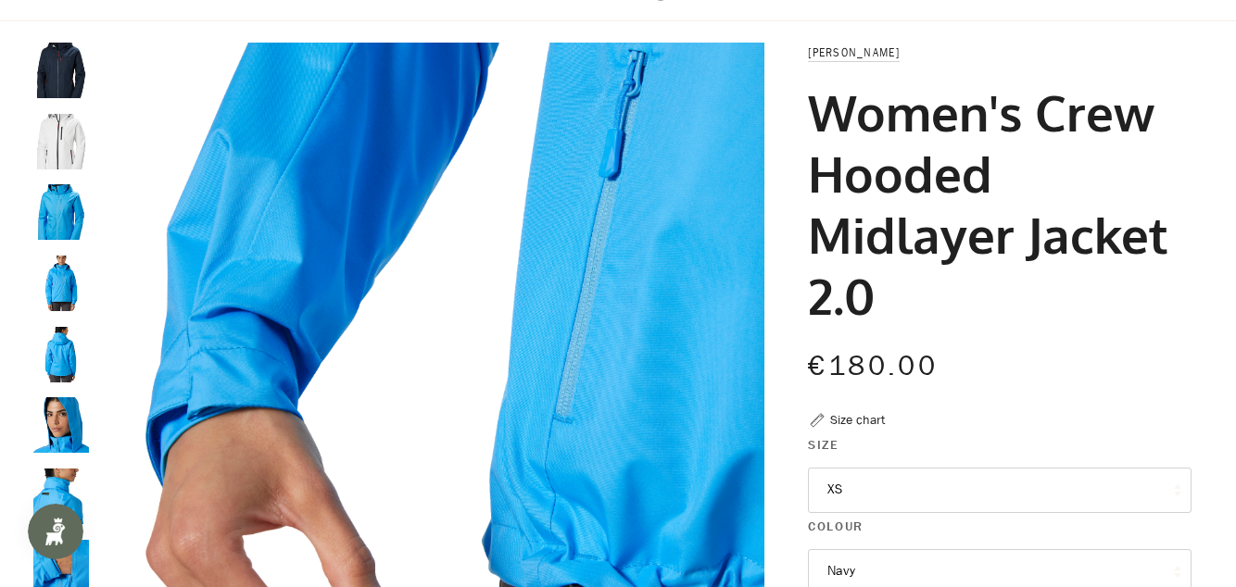
scroll to position [0, 0]
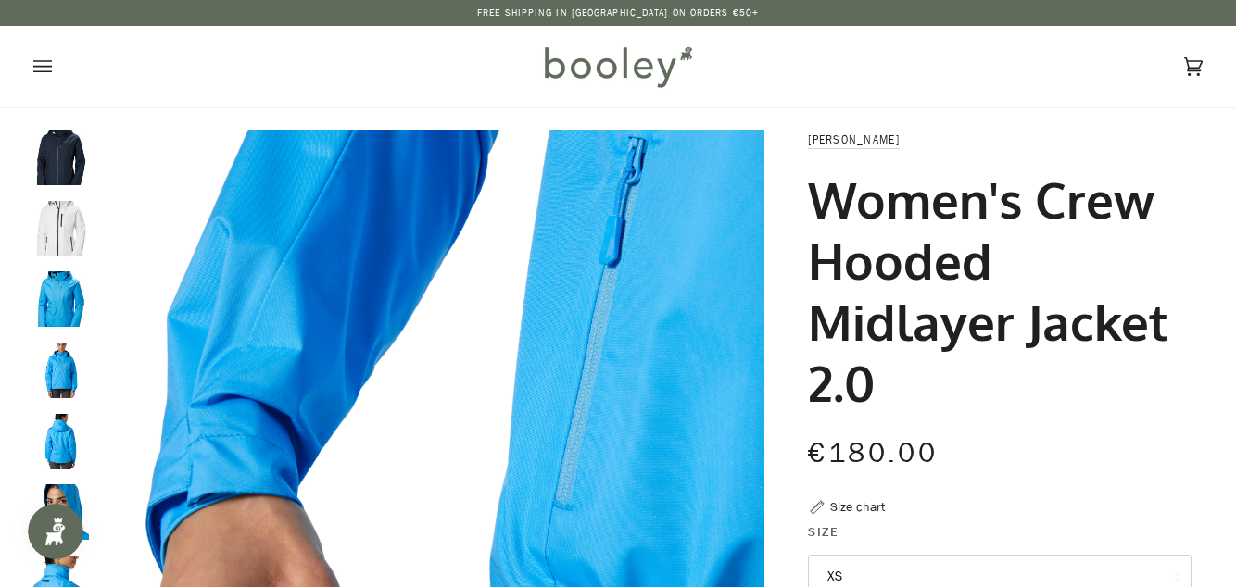
click at [72, 227] on img "Helly Hansen Women's Crew Hooded Midlayer Jacket 2.0 White - Booley Galway" at bounding box center [61, 229] width 56 height 56
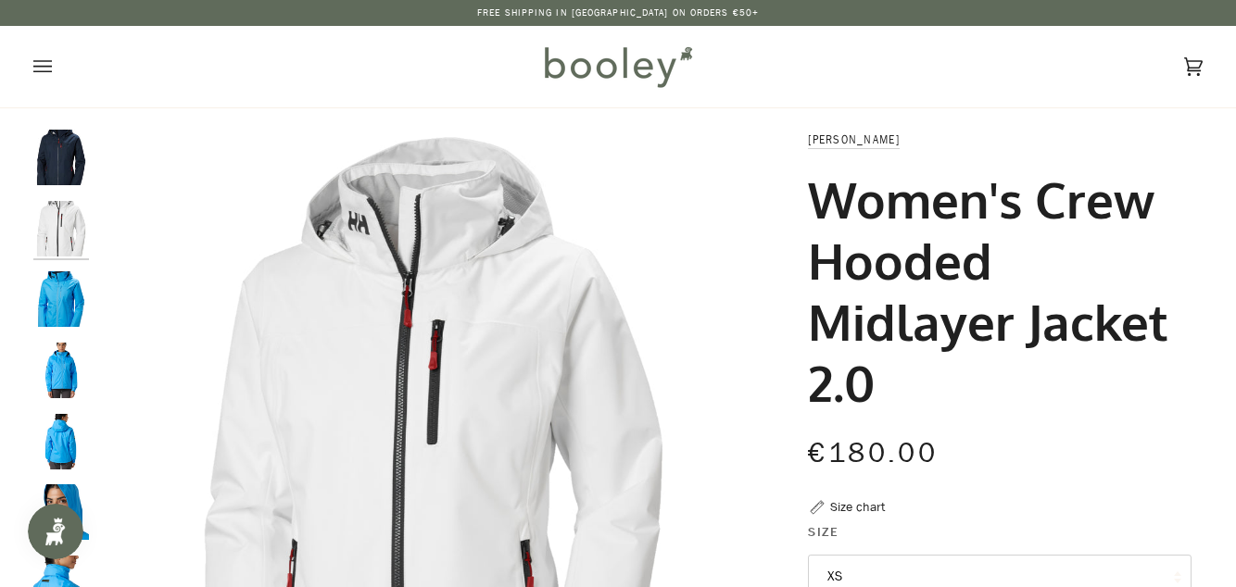
scroll to position [22, 0]
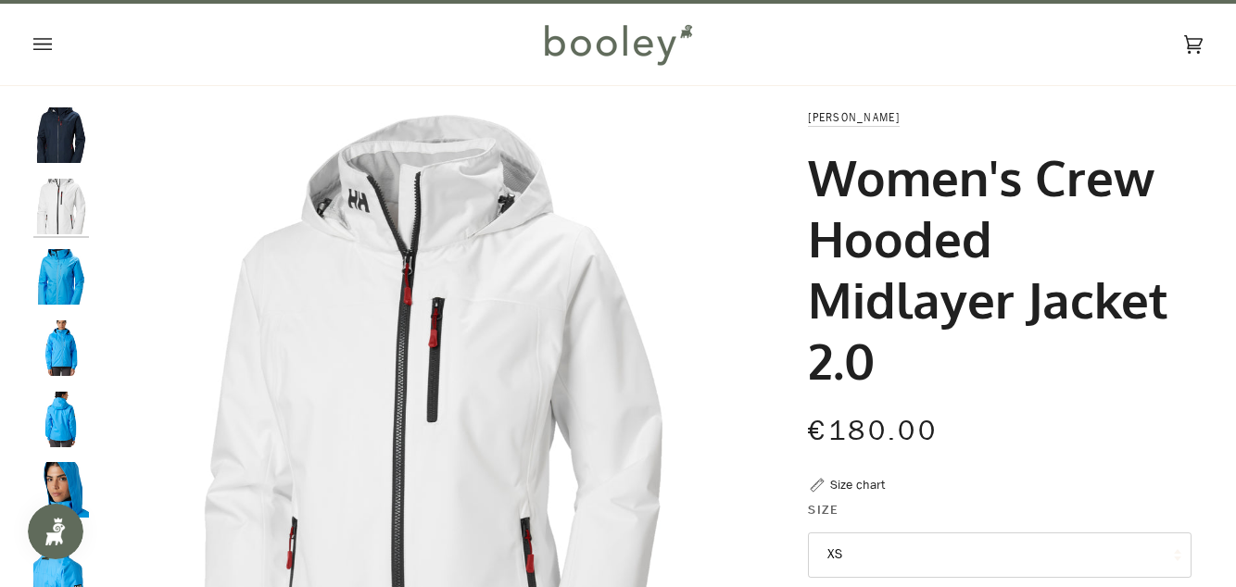
click at [67, 144] on img "Helly Hansen Women's Crew Hooded Midlayer Jacket 2.0 Navy - Booley Galway" at bounding box center [61, 135] width 56 height 56
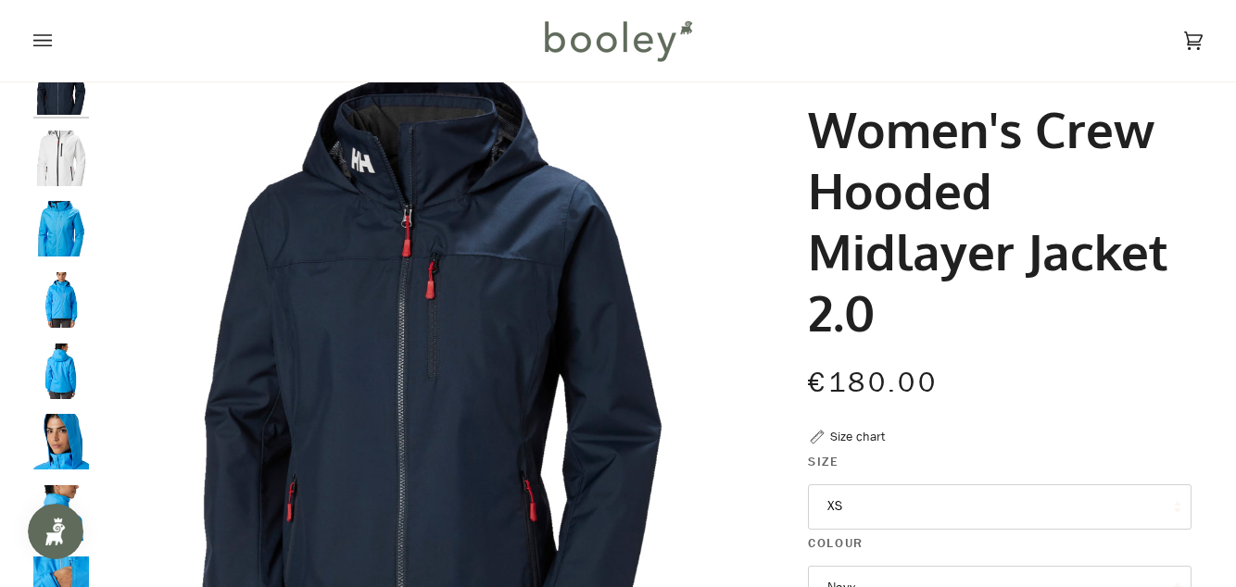
scroll to position [0, 0]
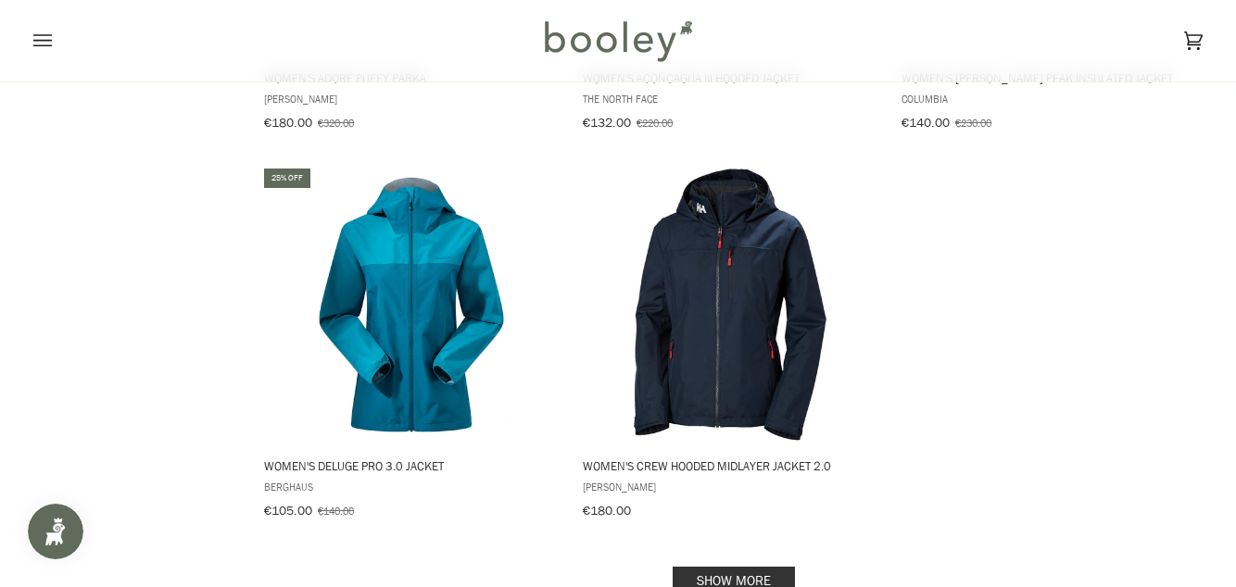
scroll to position [2473, 0]
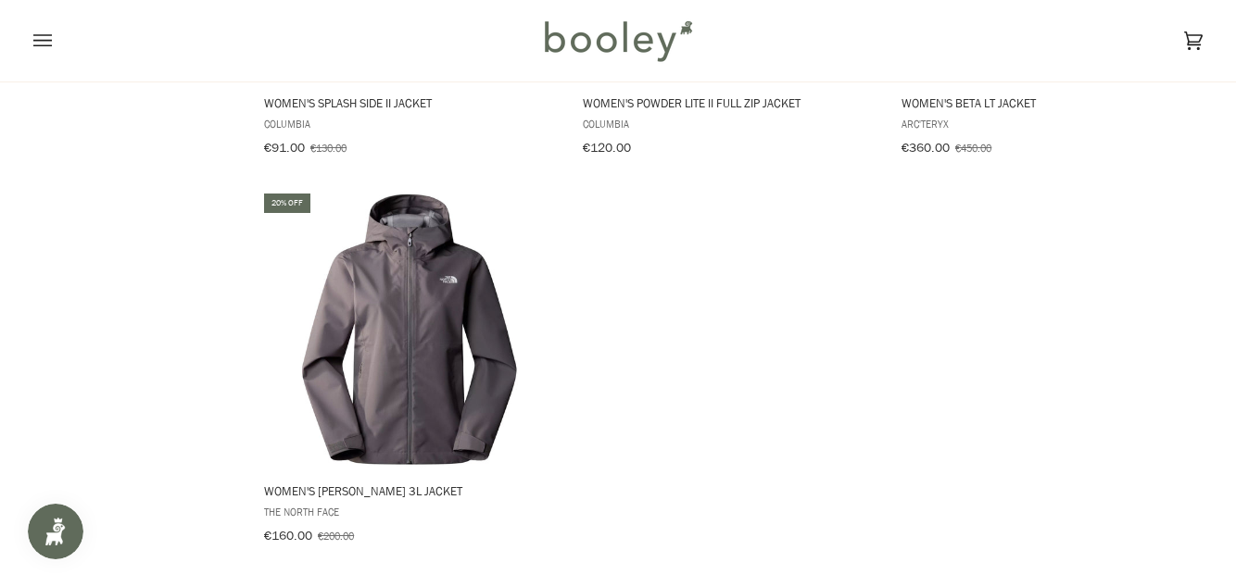
scroll to position [5224, 0]
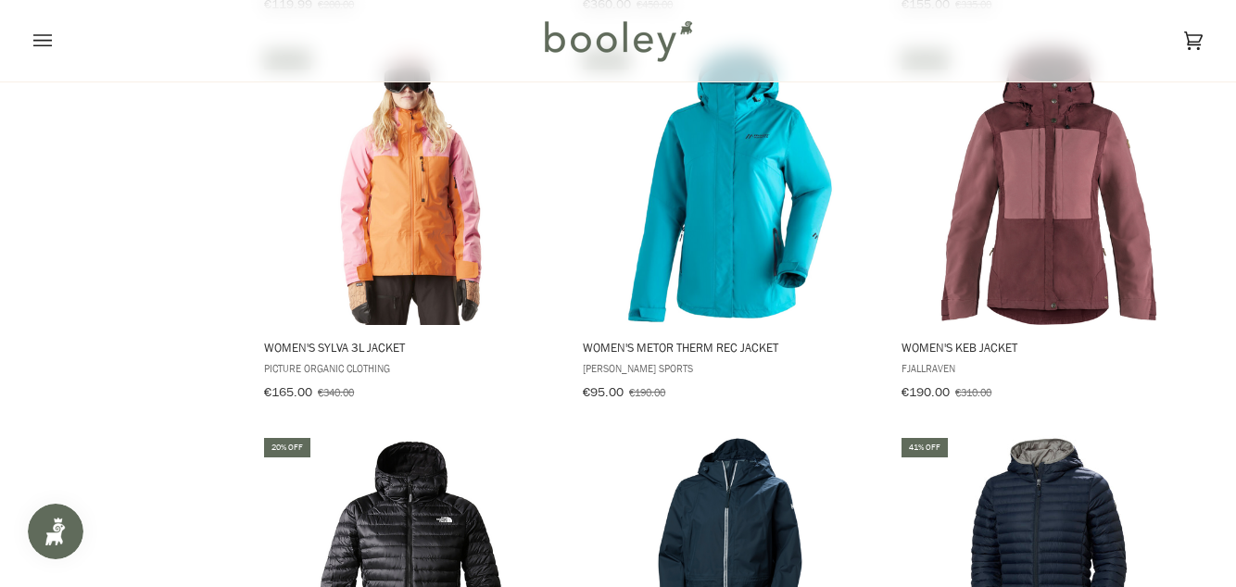
scroll to position [7305, 0]
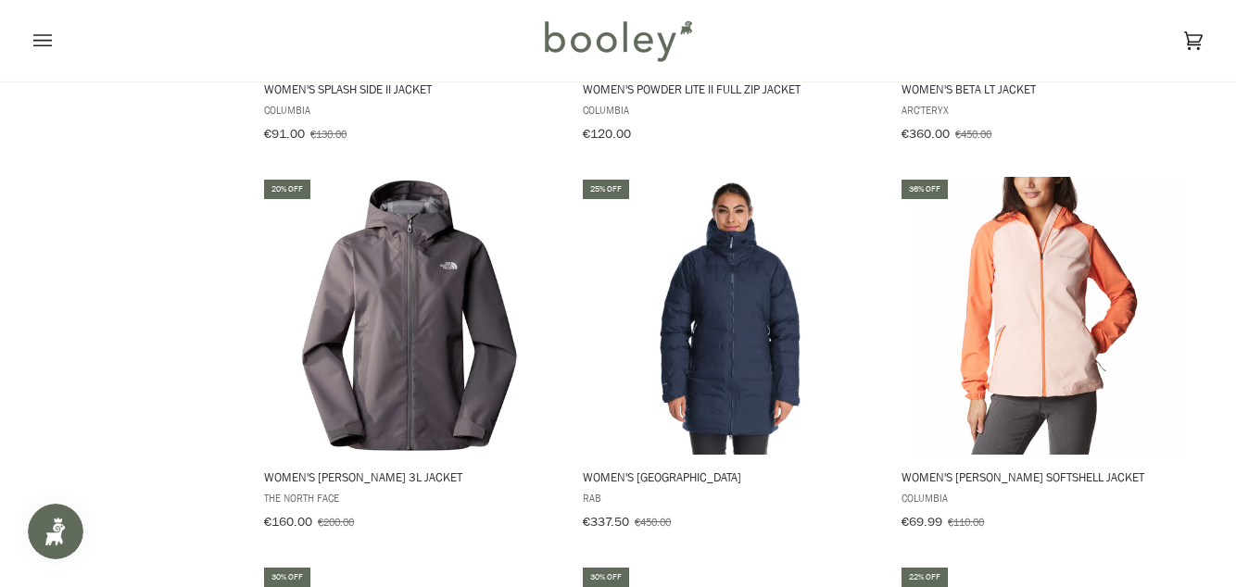
scroll to position [5224, 0]
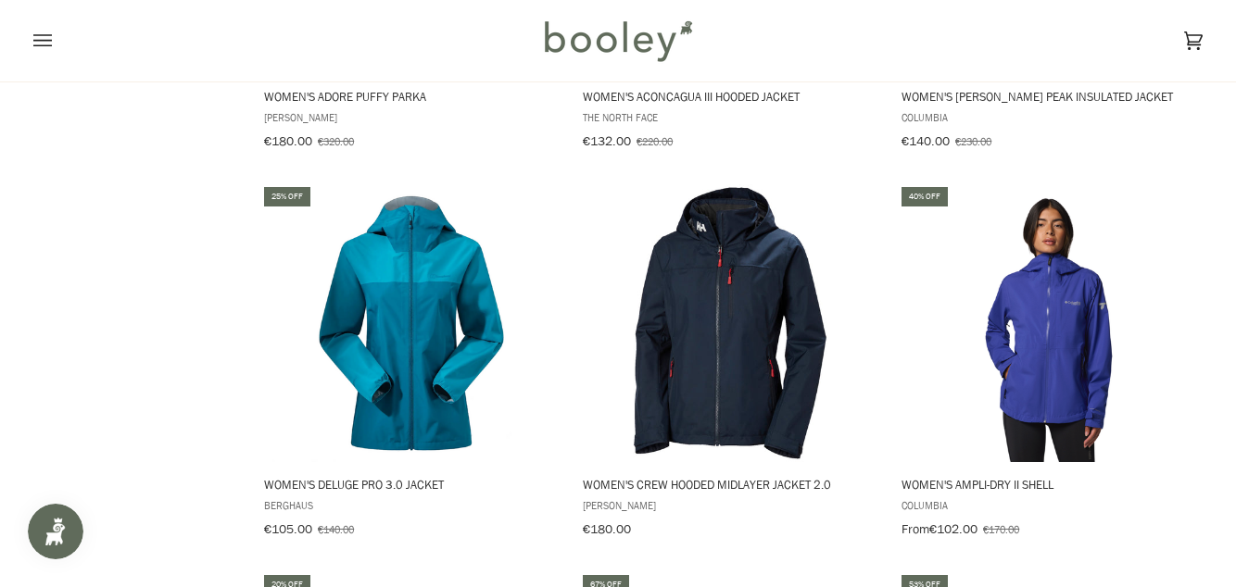
scroll to position [2473, 0]
